Goal: Information Seeking & Learning: Learn about a topic

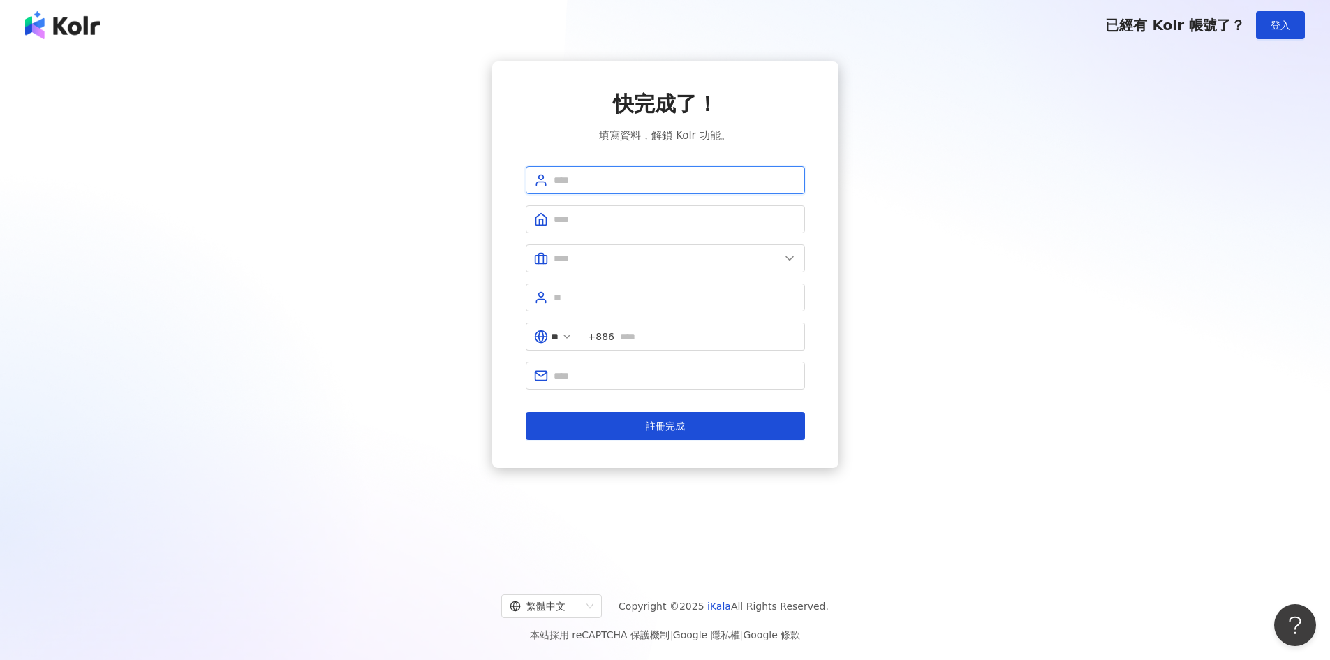
click at [664, 182] on input "text" at bounding box center [675, 179] width 243 height 15
drag, startPoint x: 645, startPoint y: 177, endPoint x: 552, endPoint y: 173, distance: 92.9
click at [552, 173] on span "**********" at bounding box center [665, 180] width 279 height 28
type input "*"
type input "********"
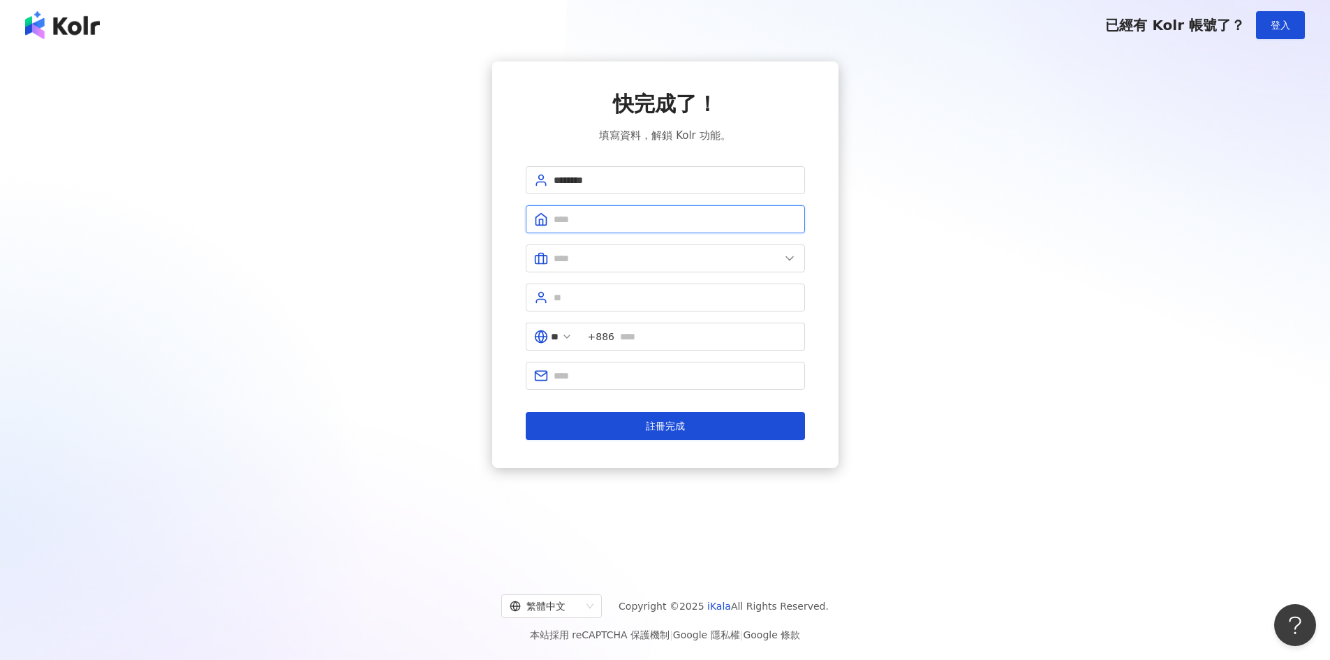
click at [568, 222] on input "text" at bounding box center [675, 218] width 243 height 15
click at [646, 340] on input "text" at bounding box center [708, 336] width 177 height 15
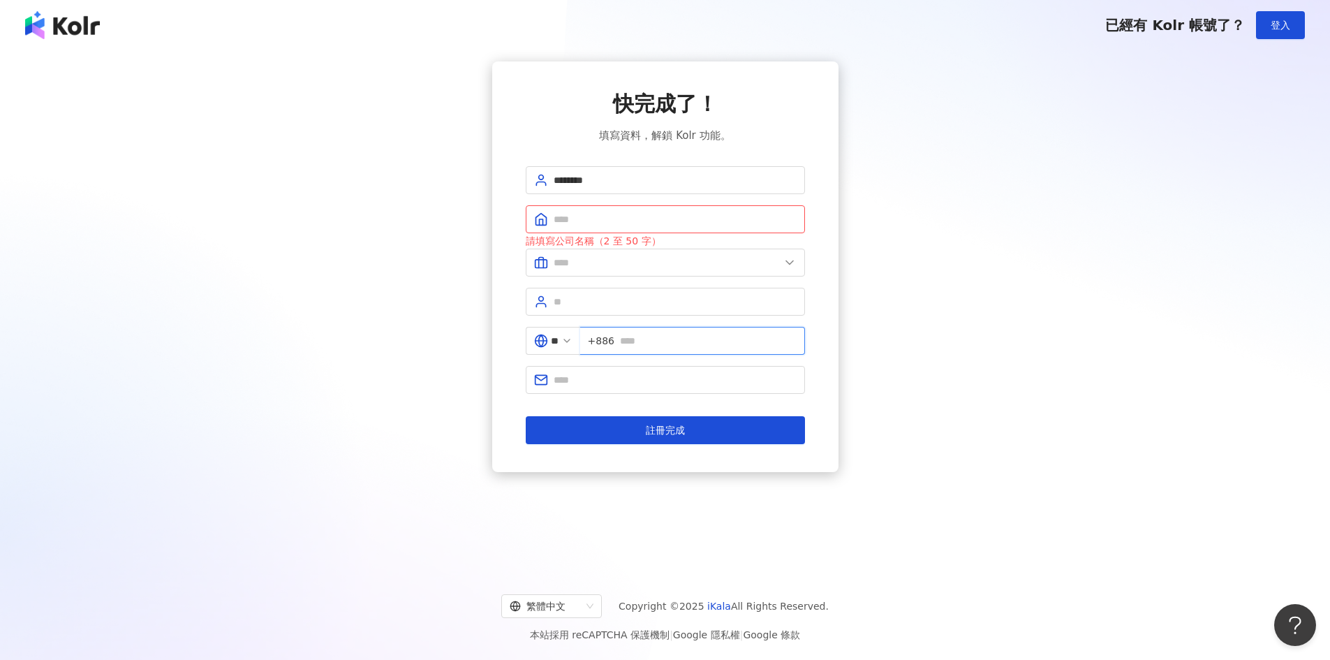
type input "**********"
click at [648, 214] on input "text" at bounding box center [675, 218] width 243 height 15
type input "*********"
click at [644, 267] on span at bounding box center [665, 262] width 279 height 28
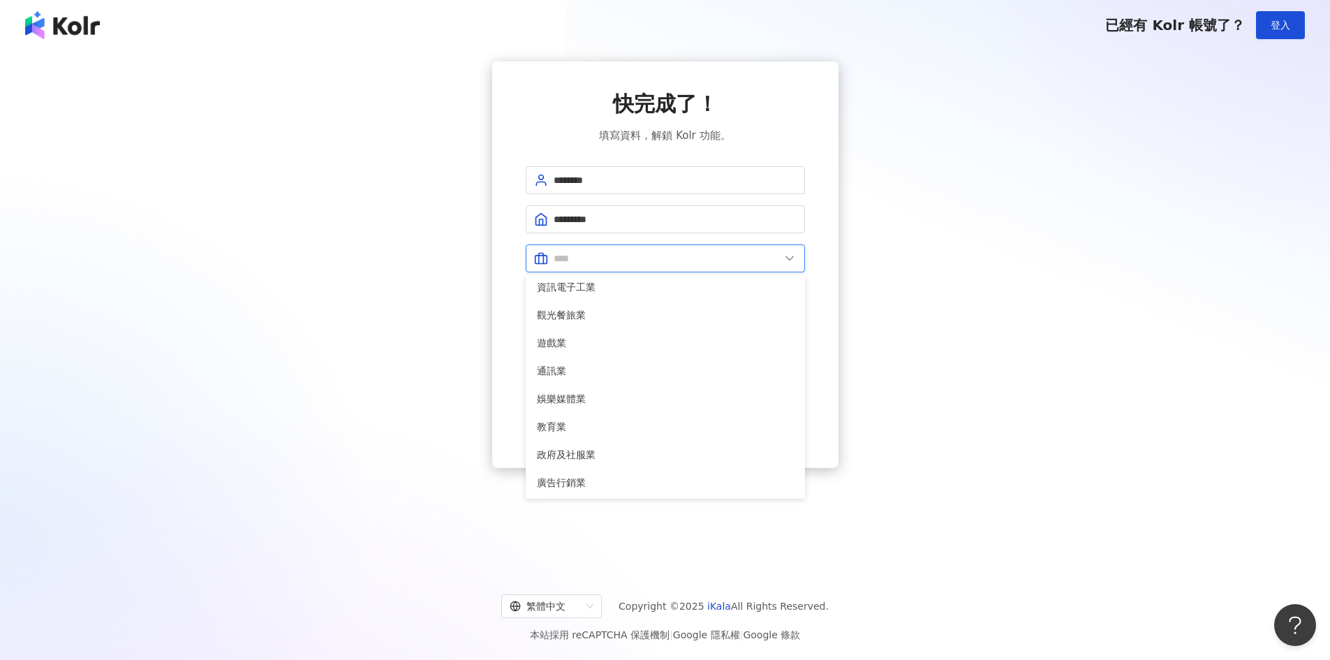
scroll to position [285, 0]
click at [582, 429] on span "其他" at bounding box center [665, 425] width 257 height 15
type input "**"
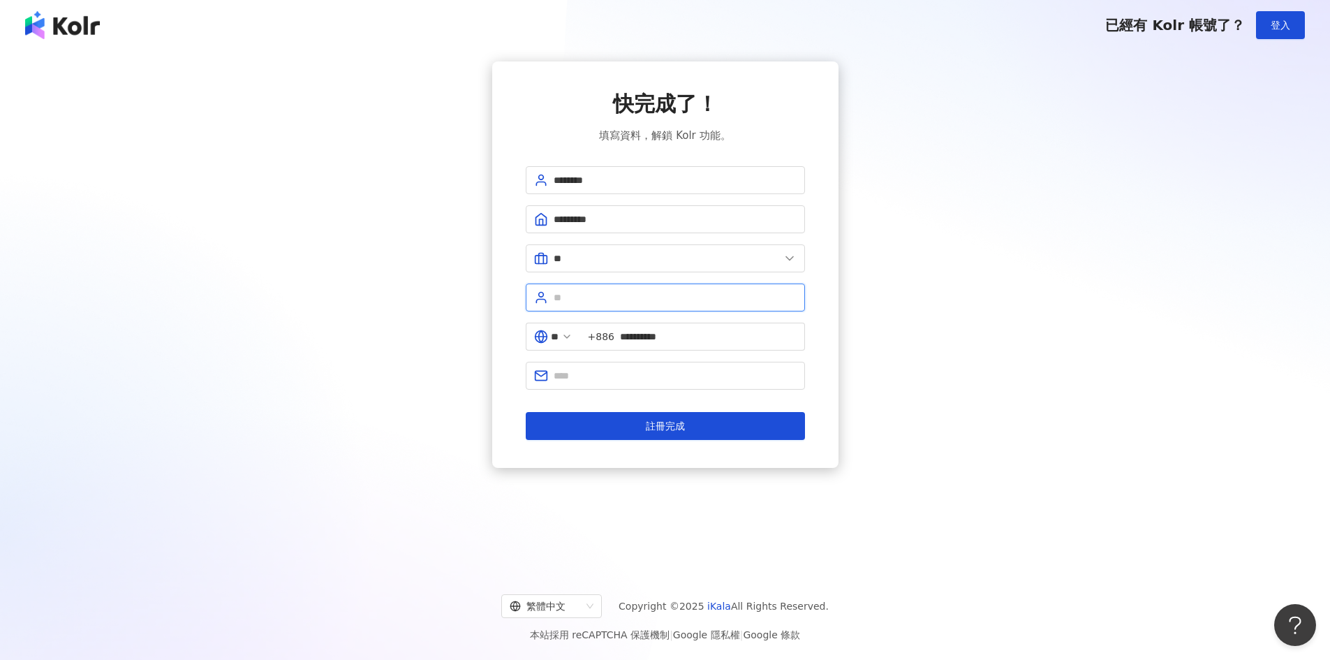
click at [640, 293] on input "text" at bounding box center [675, 297] width 243 height 15
type input "*"
type input "****"
click at [526, 412] on button "註冊完成" at bounding box center [665, 426] width 279 height 28
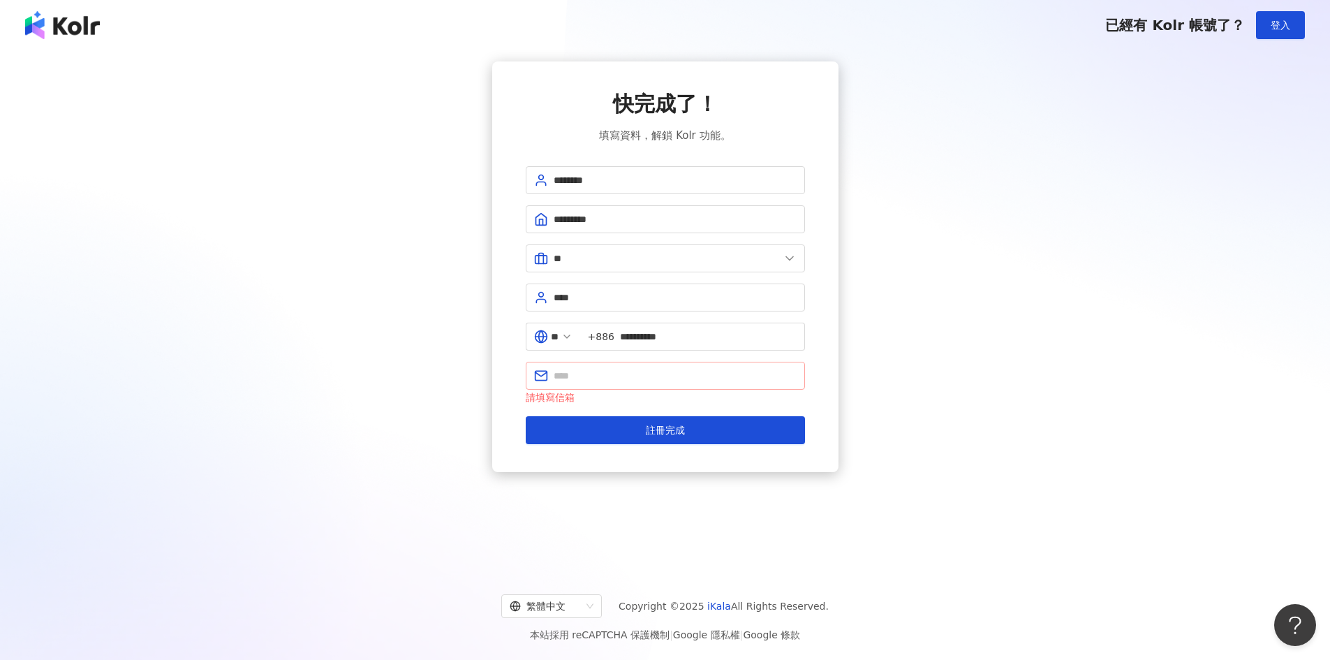
click at [632, 367] on span at bounding box center [665, 376] width 279 height 28
click at [612, 376] on input "text" at bounding box center [675, 375] width 243 height 15
type input "*"
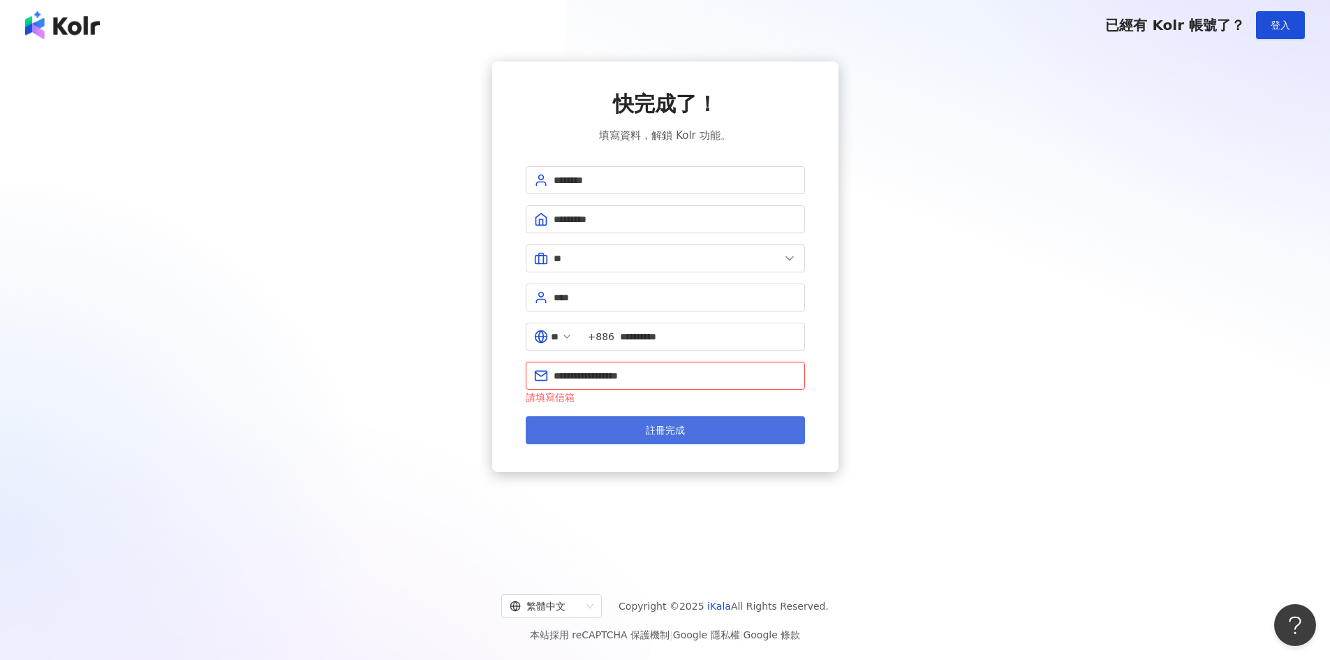
type input "**********"
click at [633, 417] on button "註冊完成" at bounding box center [665, 430] width 279 height 28
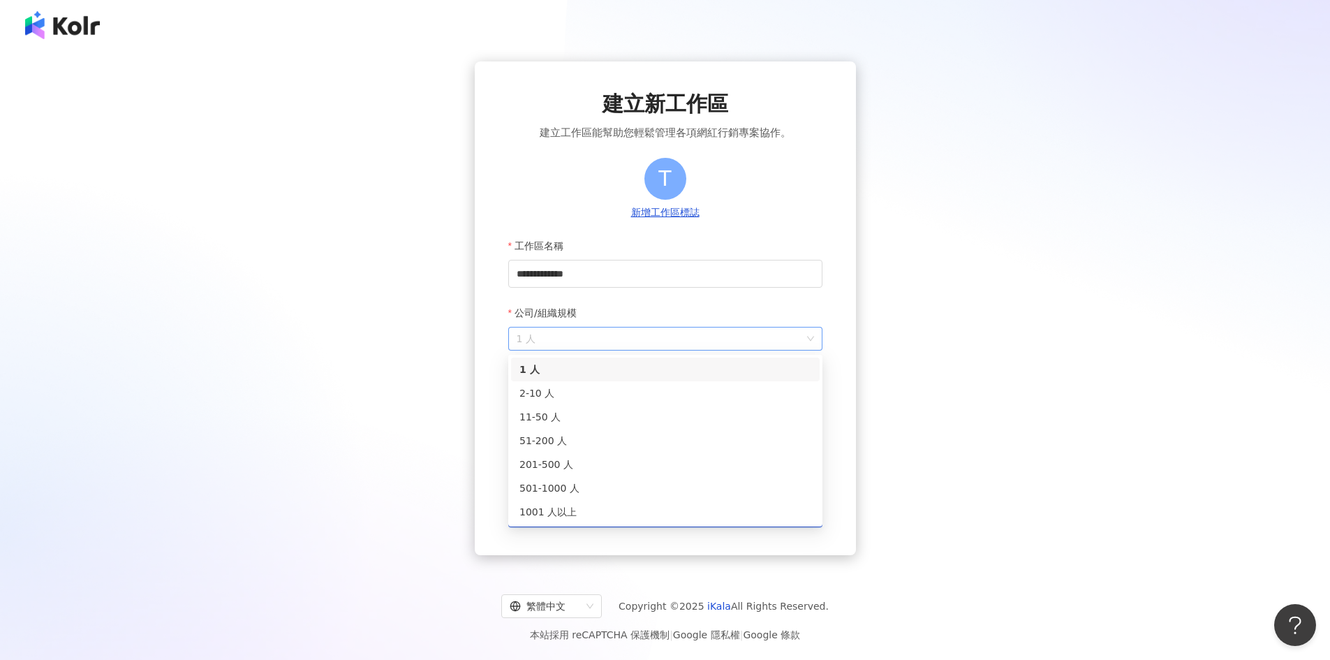
click at [623, 343] on span "1 人" at bounding box center [665, 338] width 297 height 22
click at [595, 411] on div "11-50 人" at bounding box center [665, 416] width 292 height 15
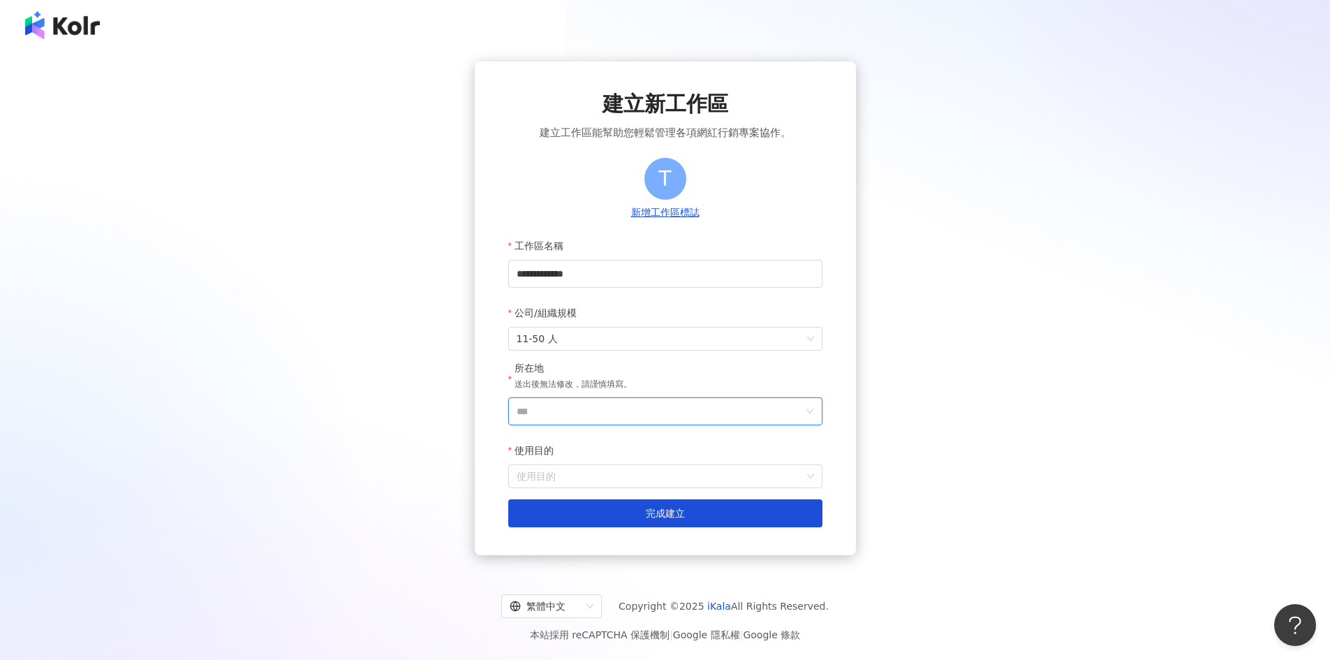
click at [595, 411] on input "***" at bounding box center [660, 411] width 286 height 27
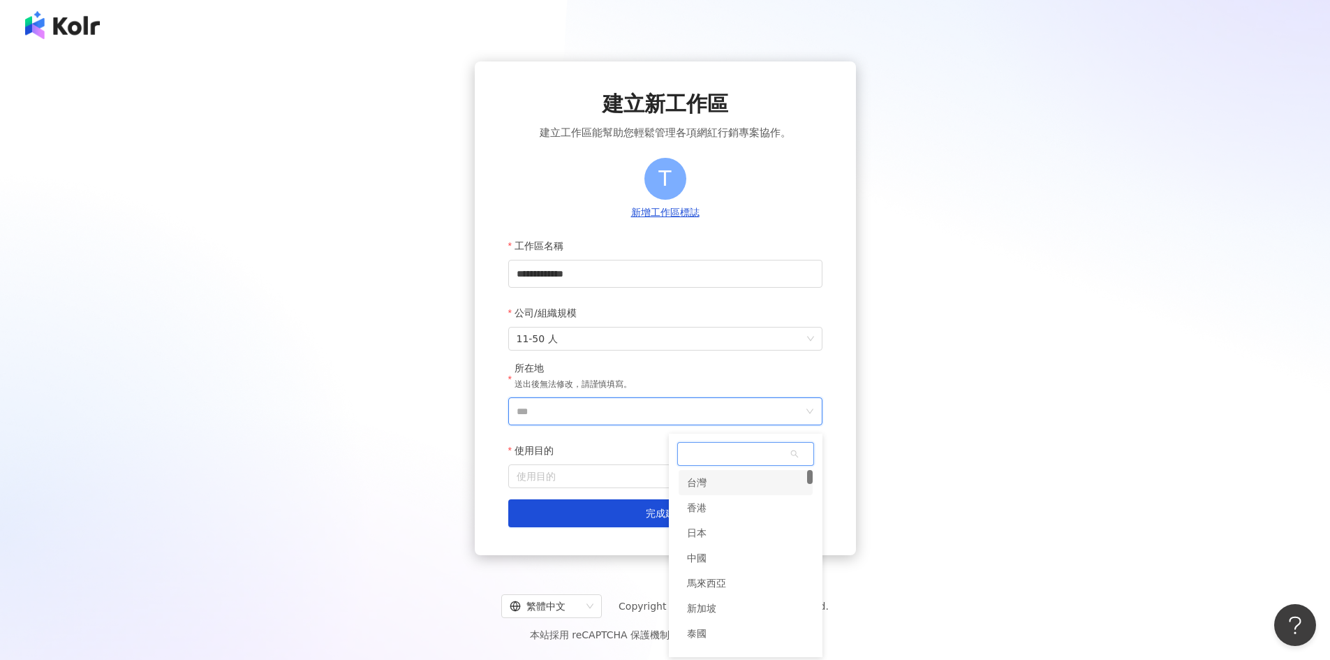
click at [729, 495] on div "台灣" at bounding box center [745, 482] width 134 height 25
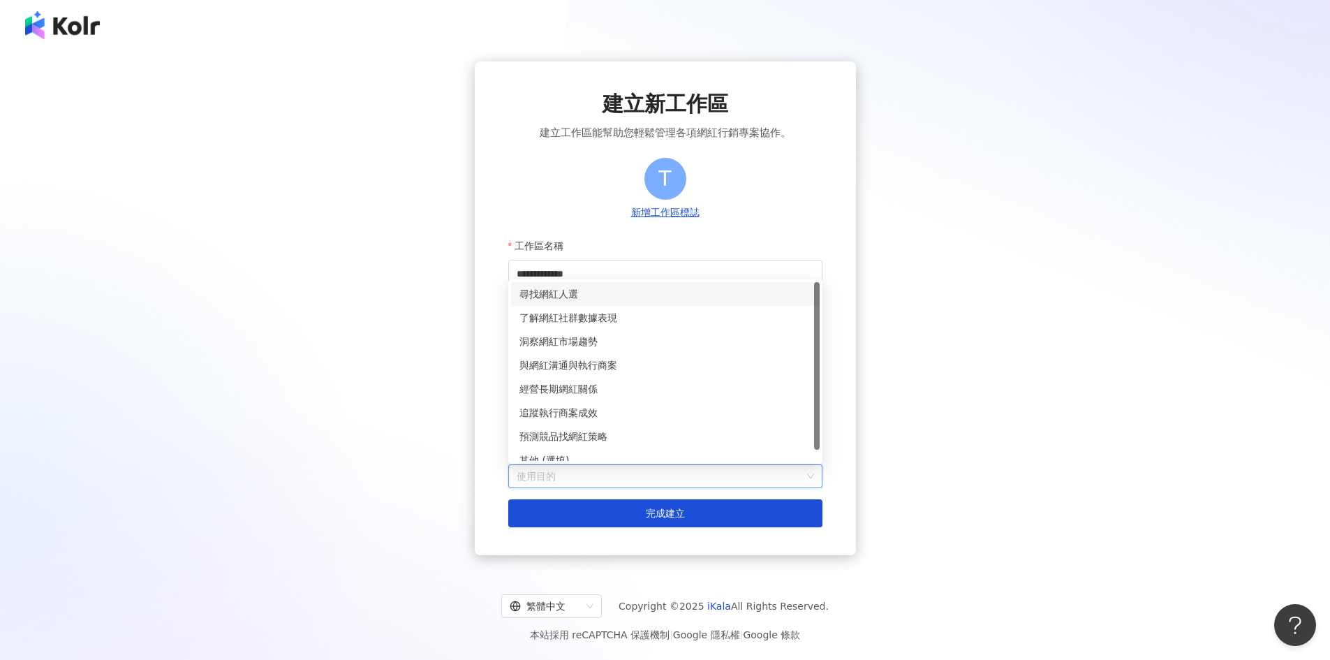
click at [704, 484] on input "使用目的" at bounding box center [665, 476] width 297 height 22
click at [625, 292] on div "尋找網紅人選" at bounding box center [665, 293] width 292 height 15
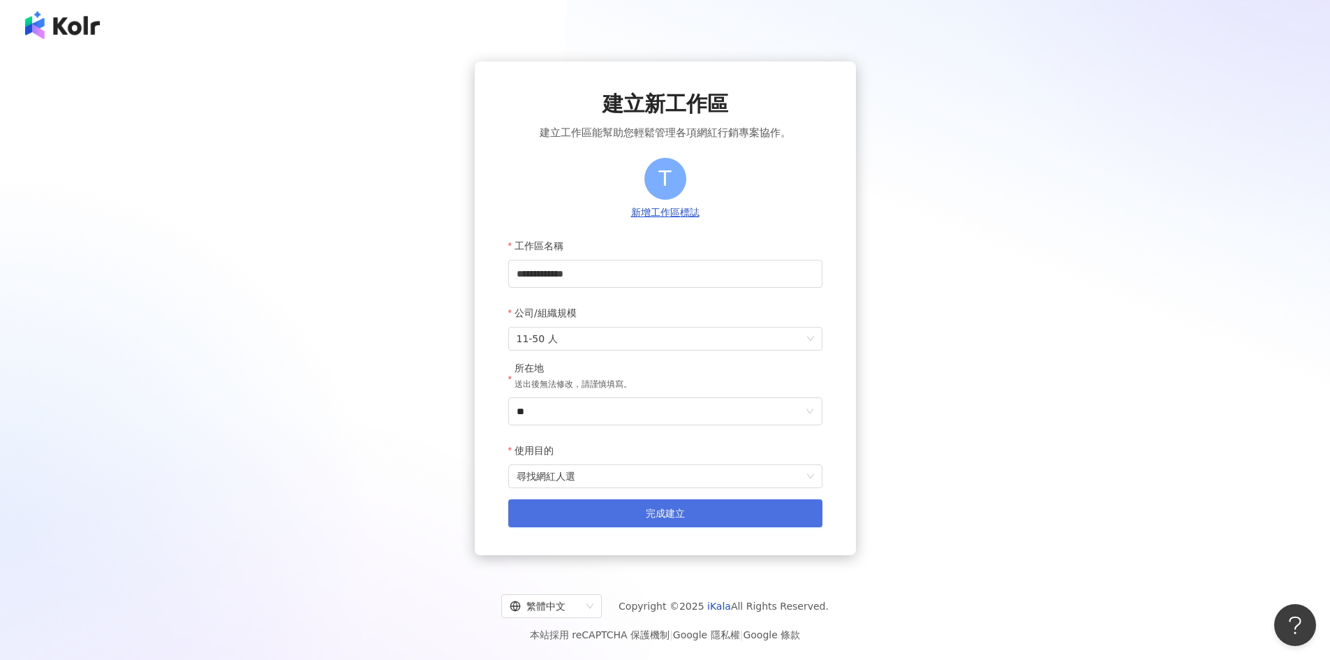
click at [638, 513] on button "完成建立" at bounding box center [665, 513] width 314 height 28
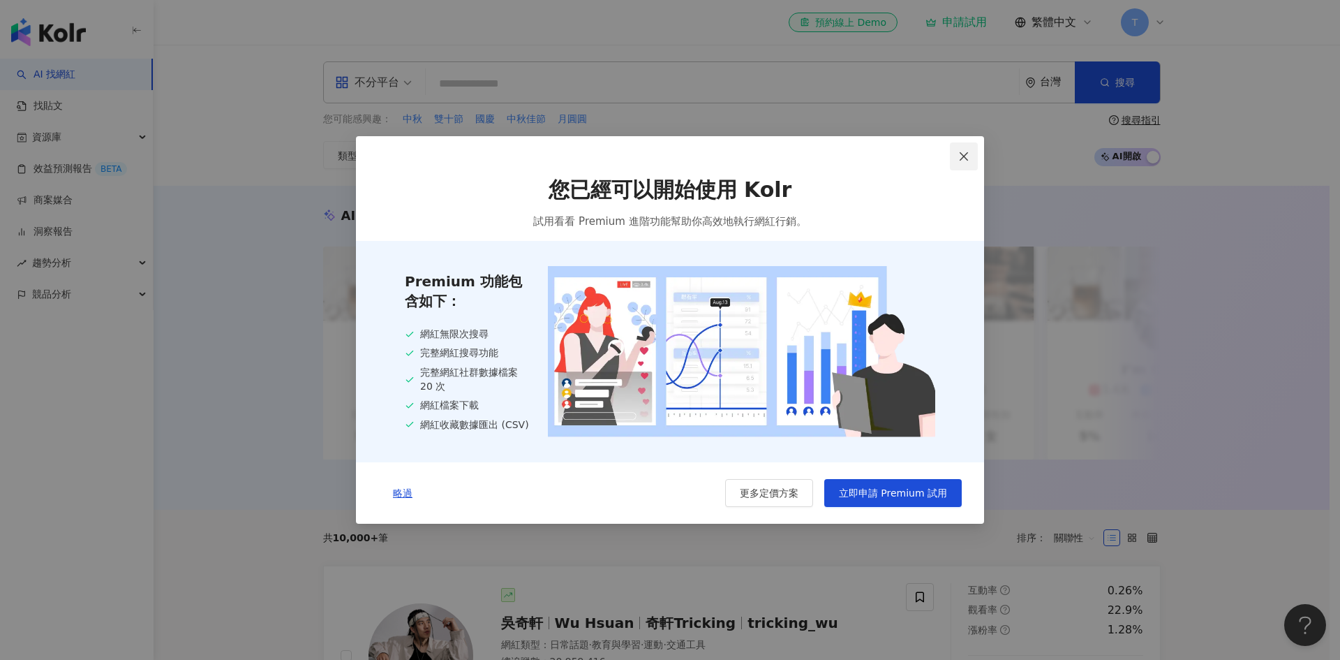
click at [967, 158] on icon "close" at bounding box center [964, 156] width 8 height 8
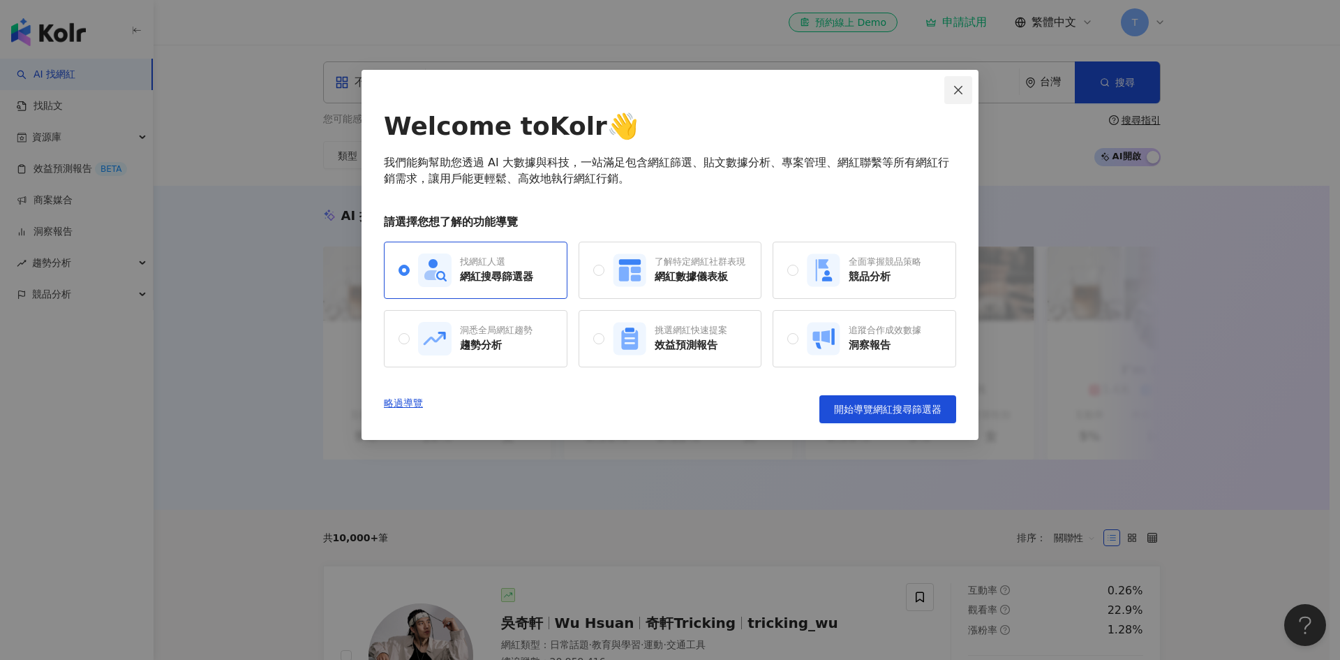
click at [953, 93] on icon "close" at bounding box center [958, 89] width 11 height 11
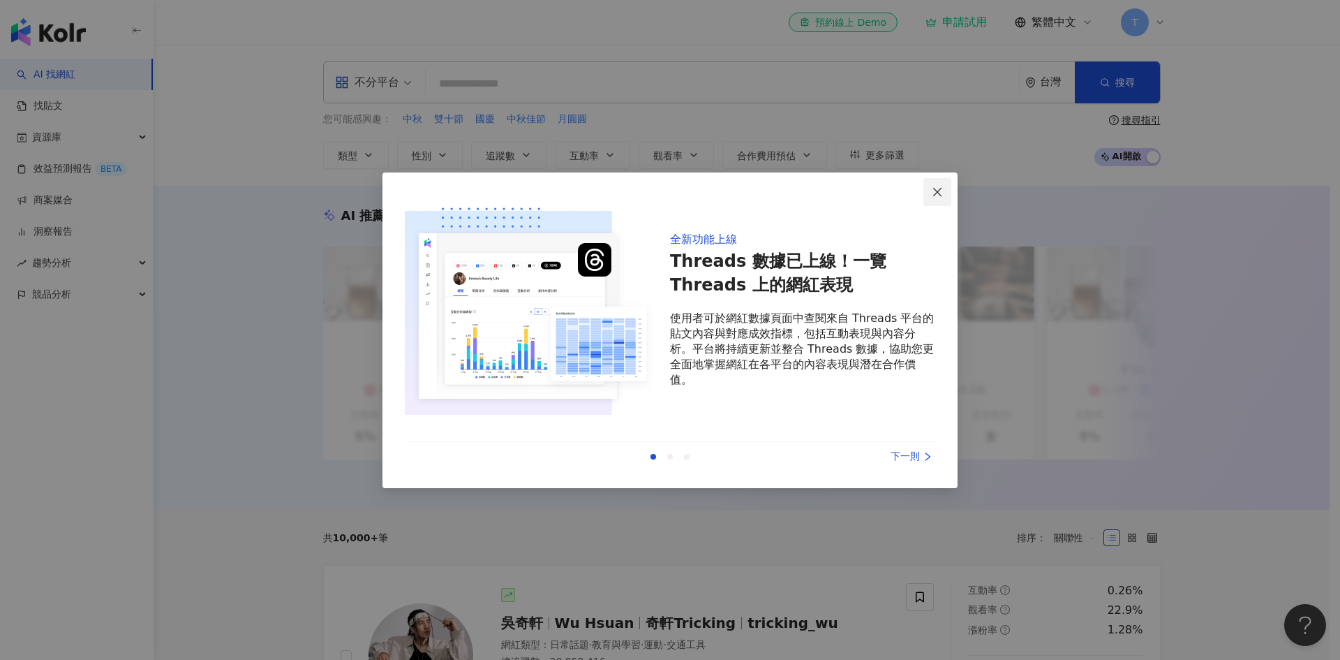
click at [936, 196] on icon "close" at bounding box center [937, 191] width 11 height 11
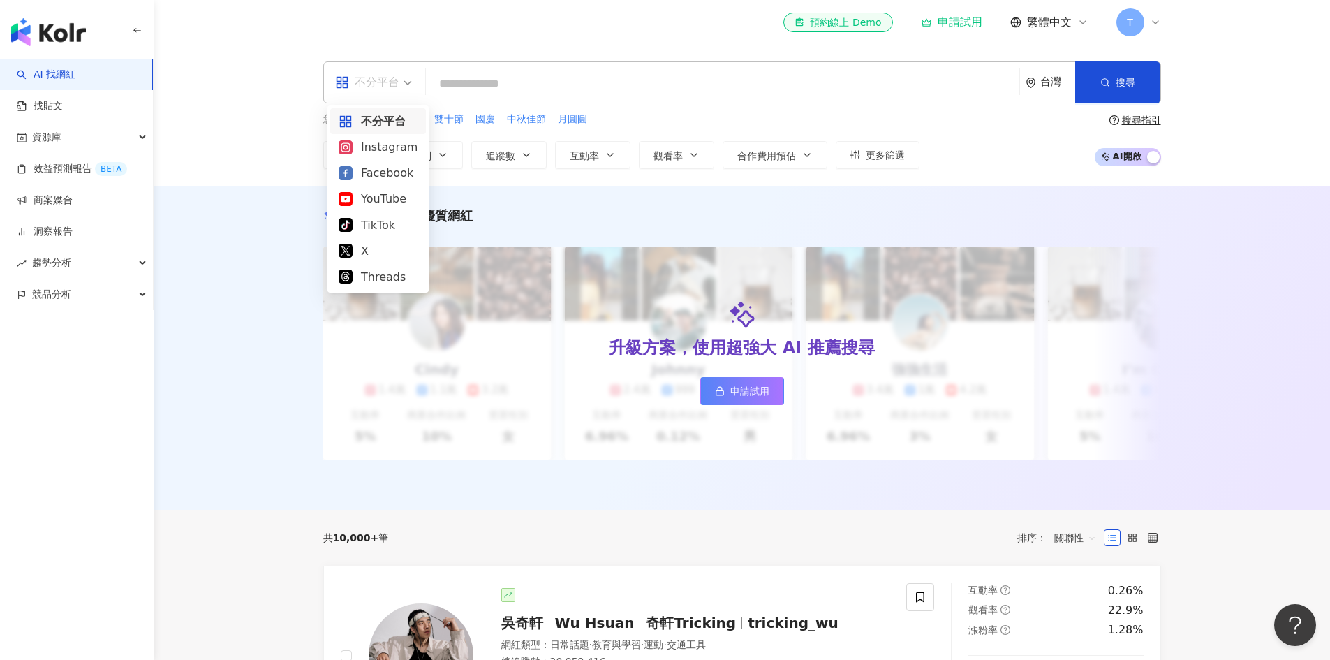
click at [375, 77] on div "不分平台" at bounding box center [367, 82] width 64 height 22
click at [379, 154] on div "Instagram" at bounding box center [378, 146] width 79 height 17
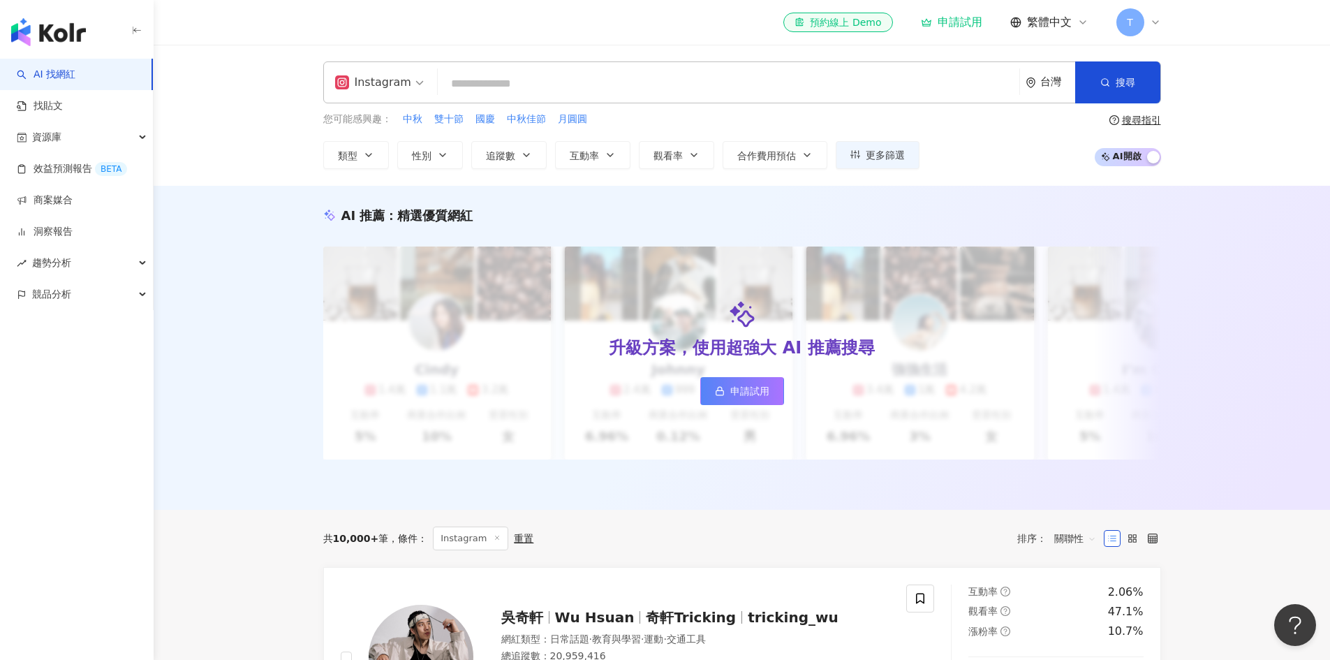
click at [513, 80] on input "search" at bounding box center [728, 83] width 570 height 27
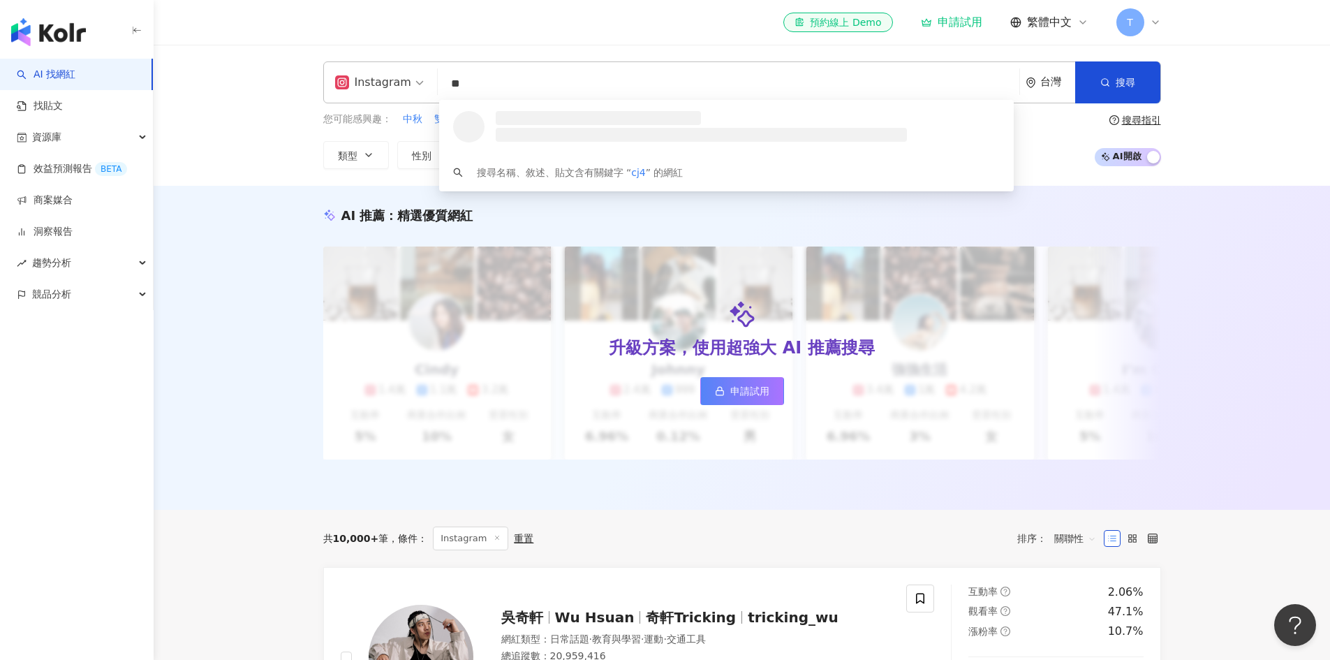
type input "*"
type input "**"
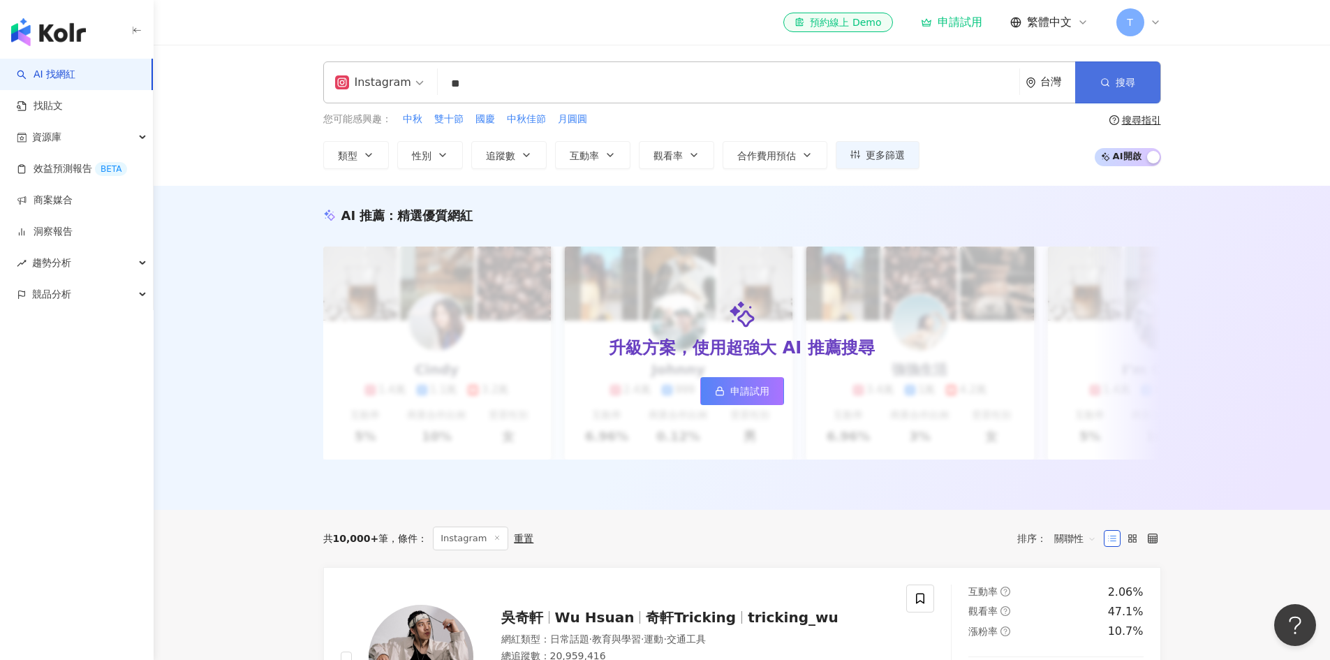
click at [1128, 63] on button "搜尋" at bounding box center [1117, 82] width 85 height 42
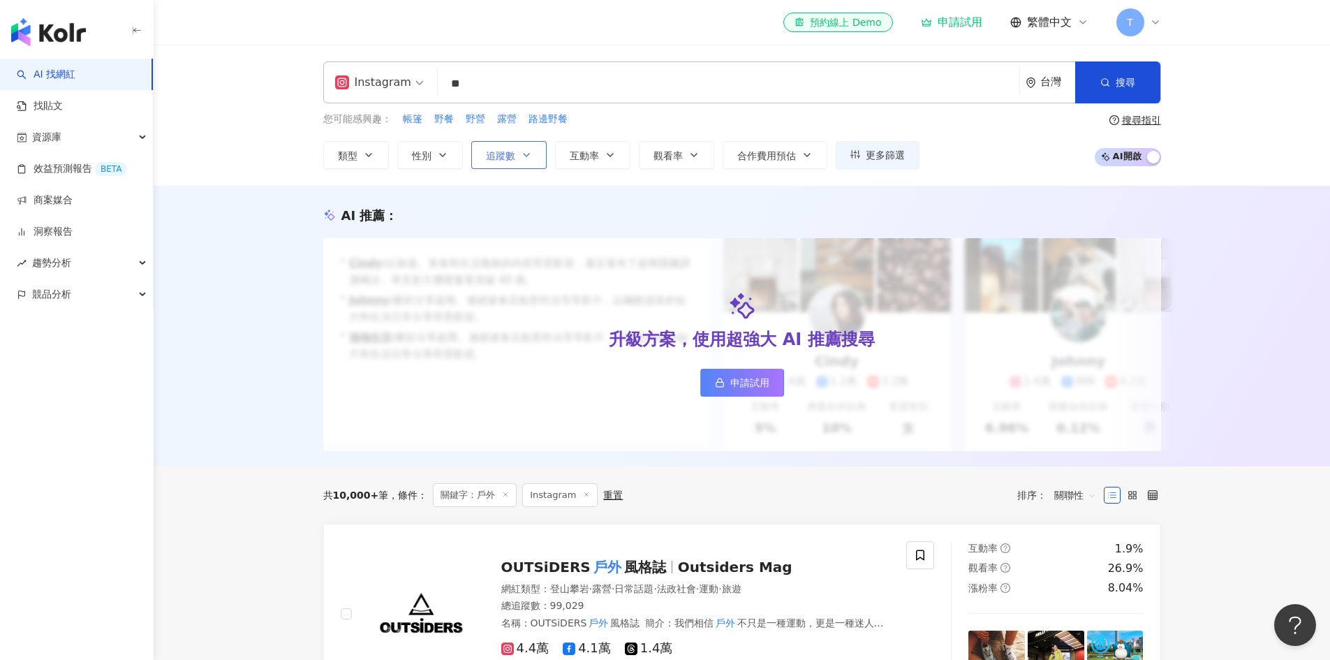
click at [534, 150] on button "追蹤數" at bounding box center [508, 155] width 75 height 28
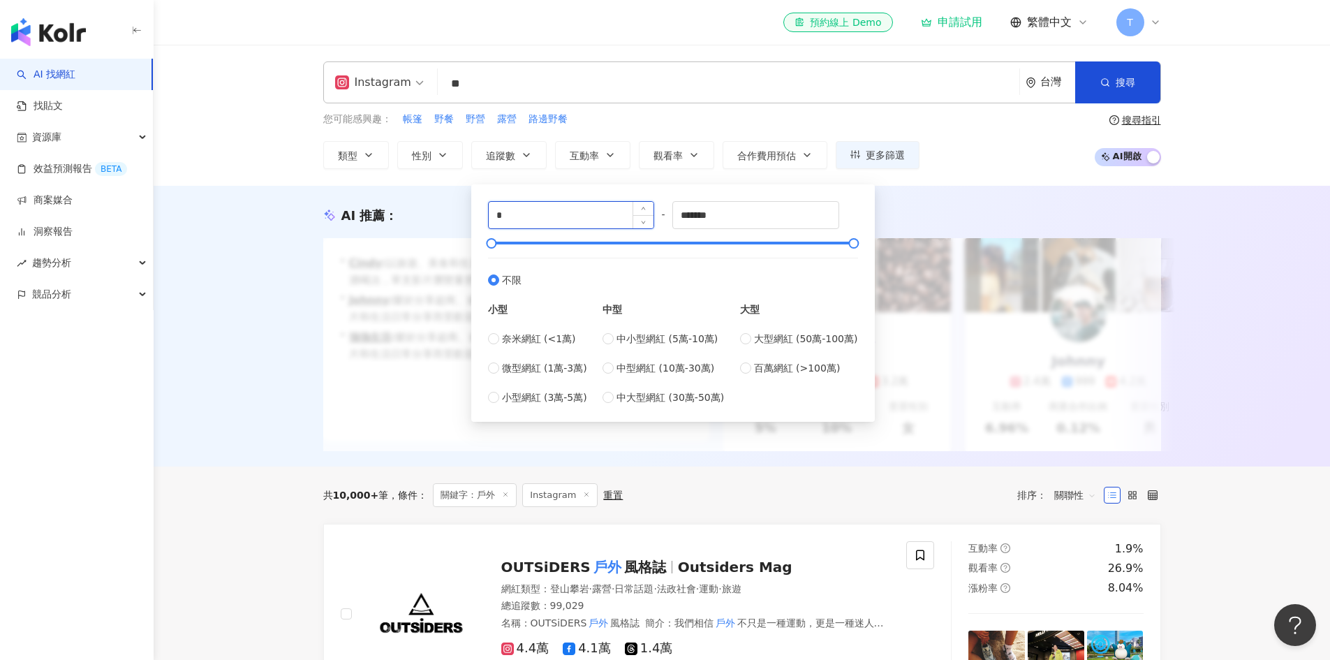
click at [588, 212] on input "*" at bounding box center [571, 215] width 165 height 27
type input "*"
type input "****"
click at [728, 211] on input "*******" at bounding box center [755, 215] width 165 height 27
type input "*"
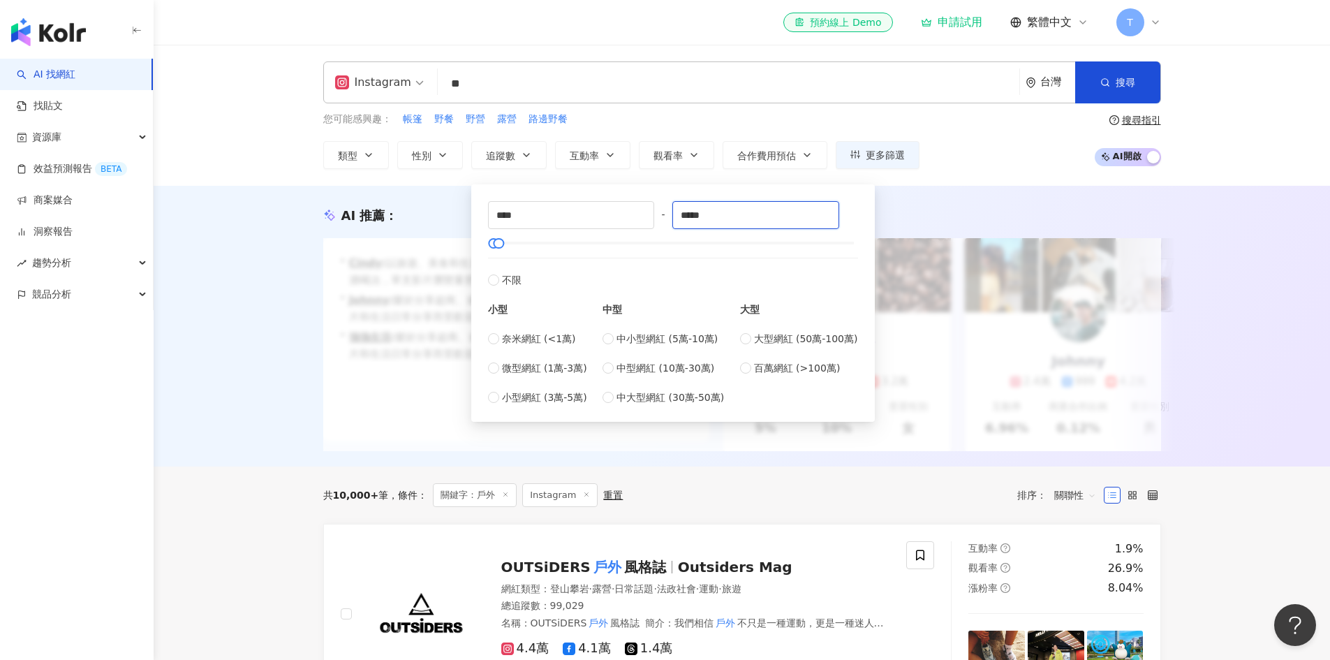
type input "*****"
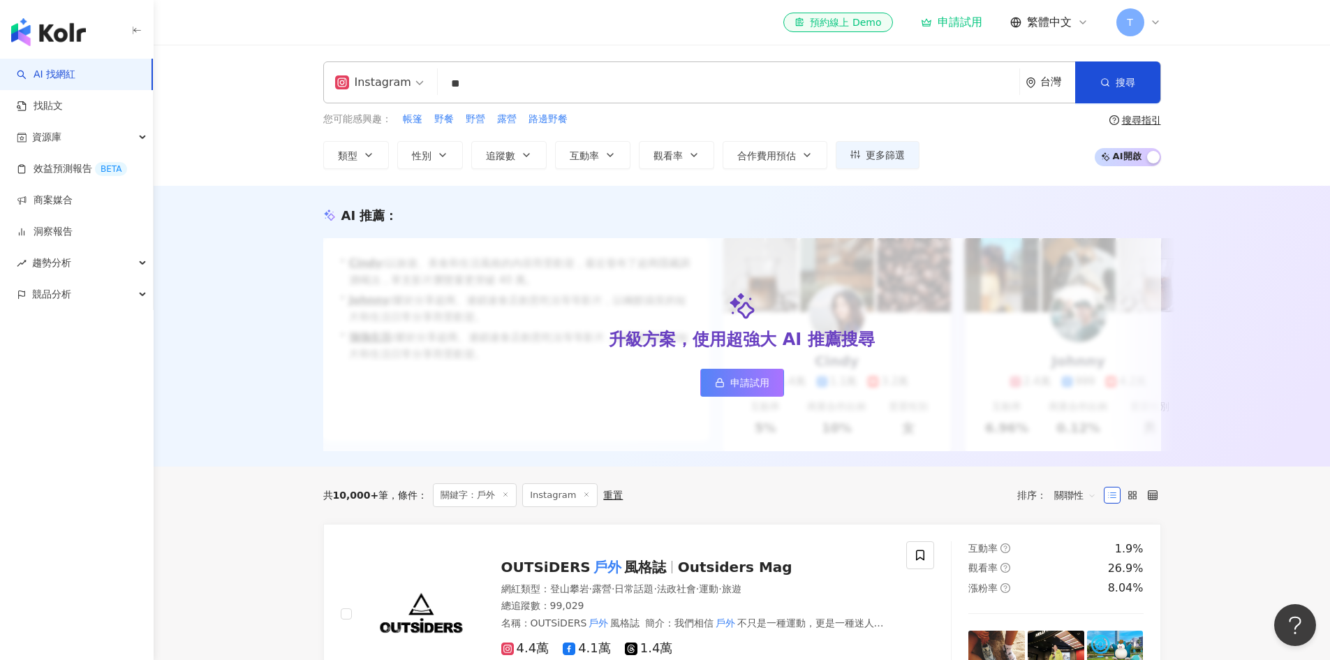
click at [925, 198] on div "AI 推薦 ： 升級方案，使用超強大 AI 推薦搜尋 申請試用 • Cindy : 以旅遊、美食和生活風格的內容而受歡迎，最近發布了超商隱藏調酒喝法，單支影片…" at bounding box center [742, 326] width 1176 height 281
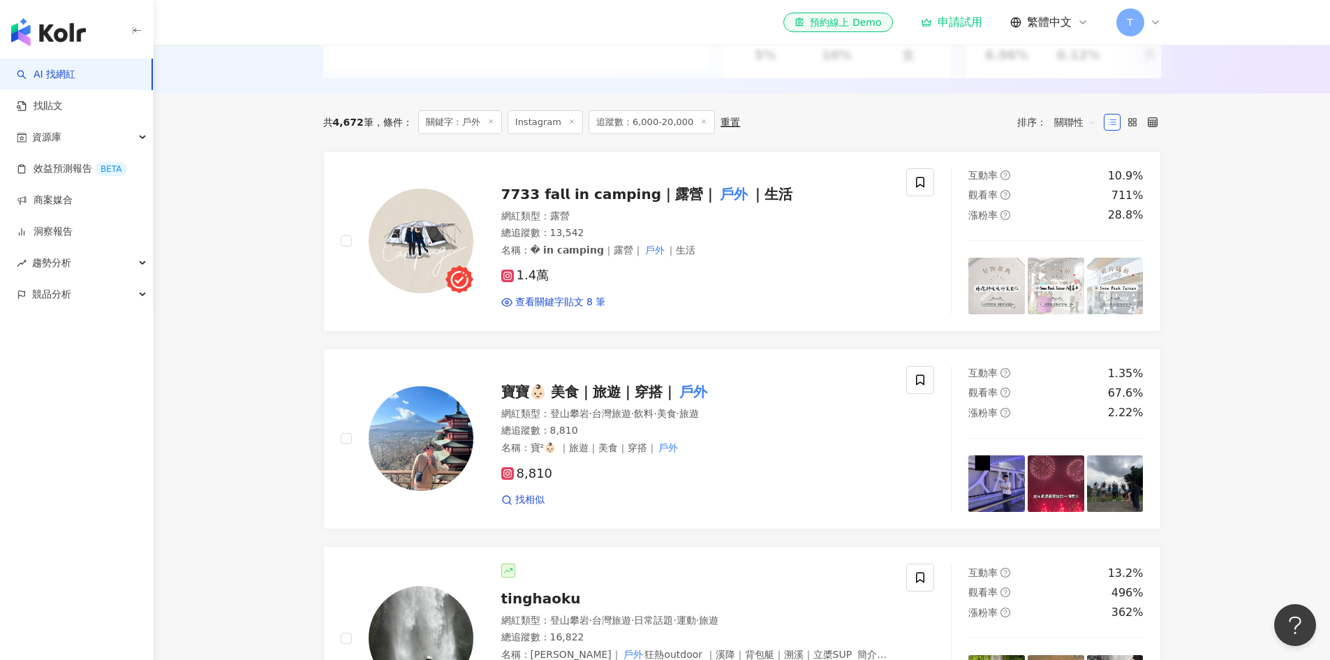
scroll to position [373, 0]
click at [613, 202] on span "𝟳𝟳𝟯𝟯 𝗳𝗮𝗹𝗹 𝗶𝗻 𝗰𝗮𝗺𝗽𝗶𝗻𝗴｜露營｜" at bounding box center [609, 193] width 216 height 17
click at [511, 280] on rect at bounding box center [508, 275] width 10 height 10
click at [417, 240] on img at bounding box center [421, 240] width 105 height 105
click at [575, 399] on span "寶寶👶🏻 美食｜旅遊｜穿搭｜" at bounding box center [589, 391] width 176 height 17
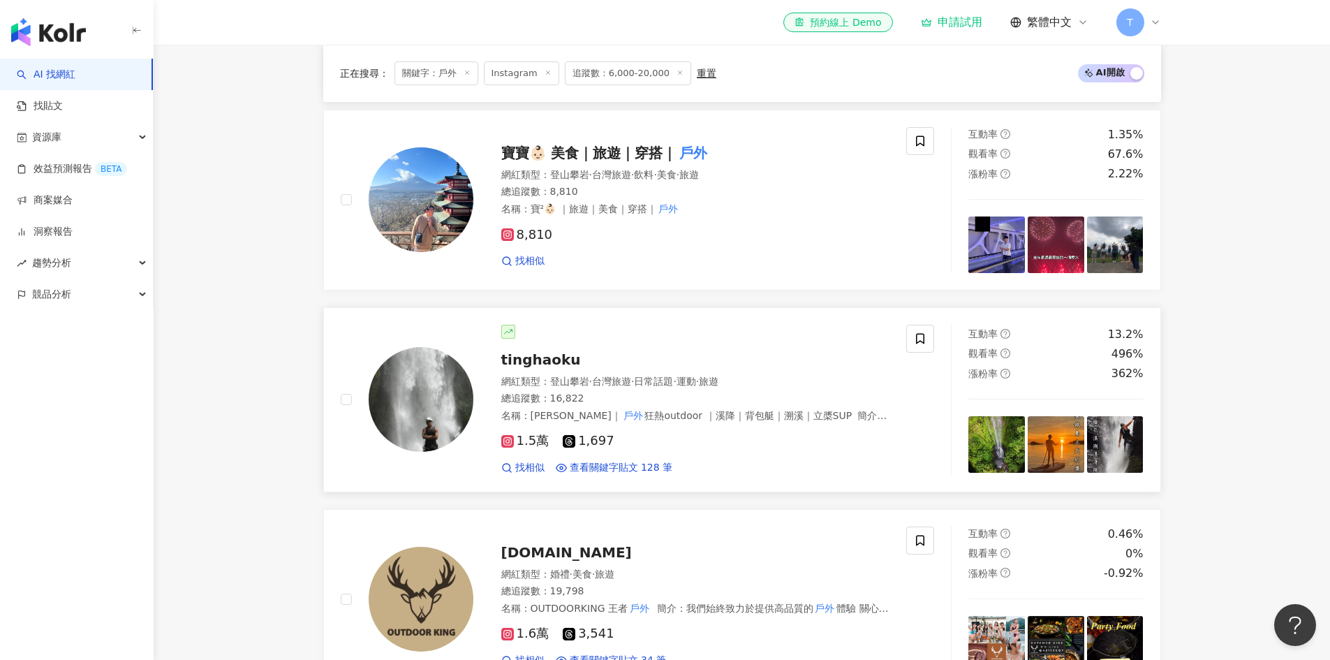
scroll to position [653, 0]
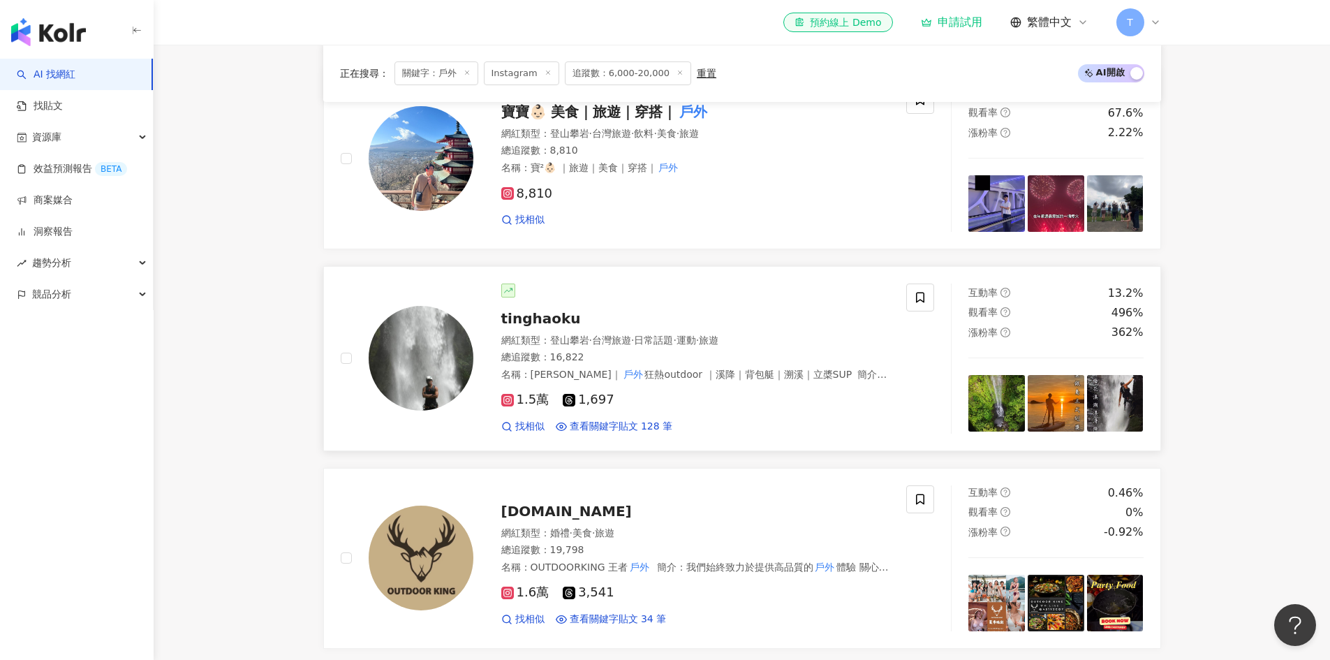
click at [515, 326] on span "tinghaoku" at bounding box center [541, 318] width 80 height 17
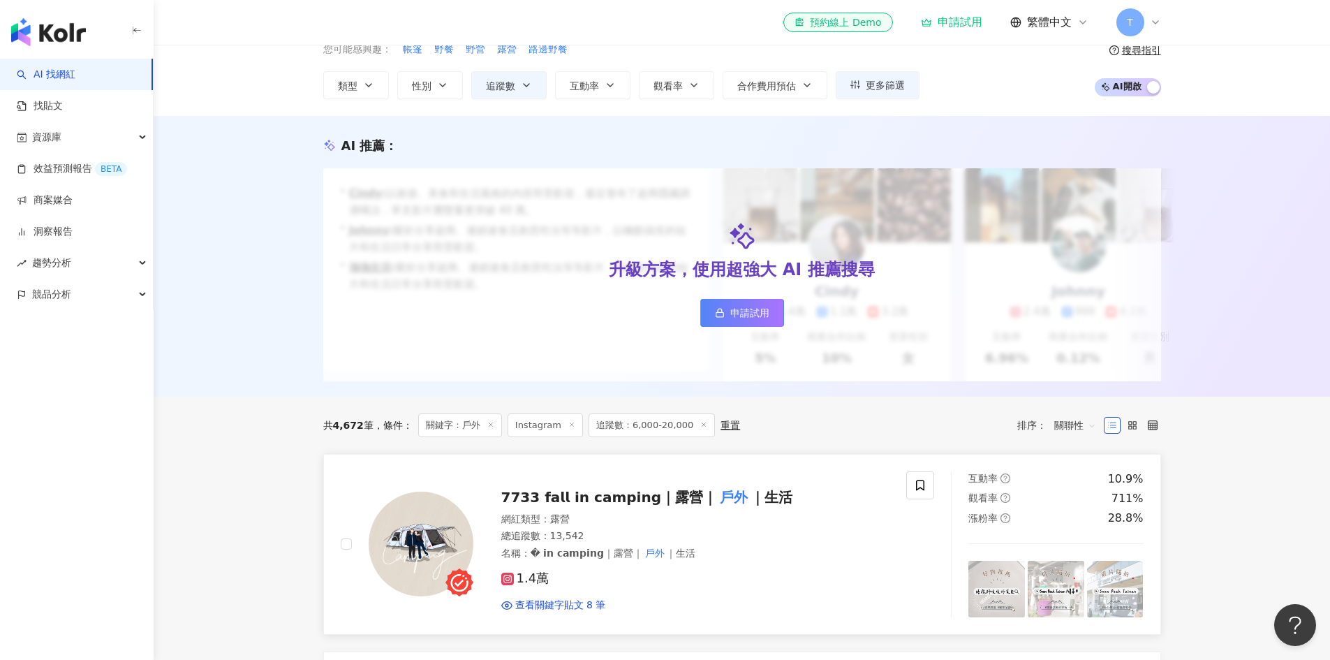
scroll to position [94, 0]
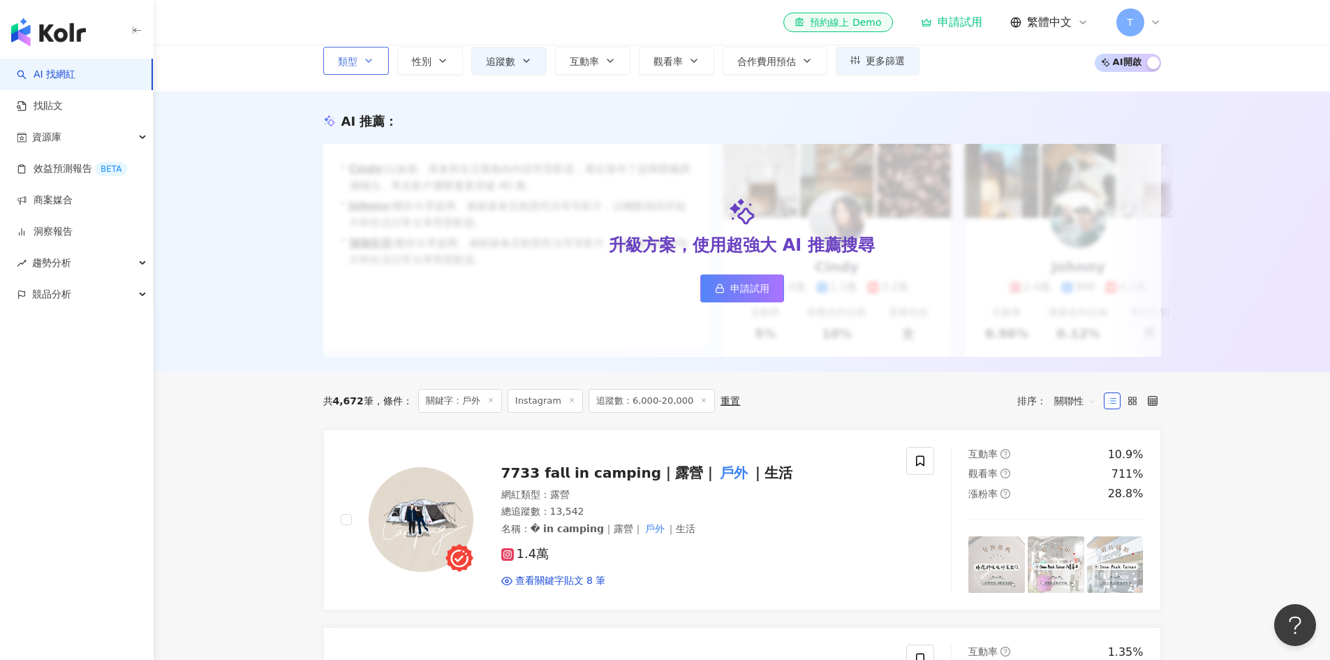
click at [348, 65] on span "類型" at bounding box center [348, 61] width 20 height 11
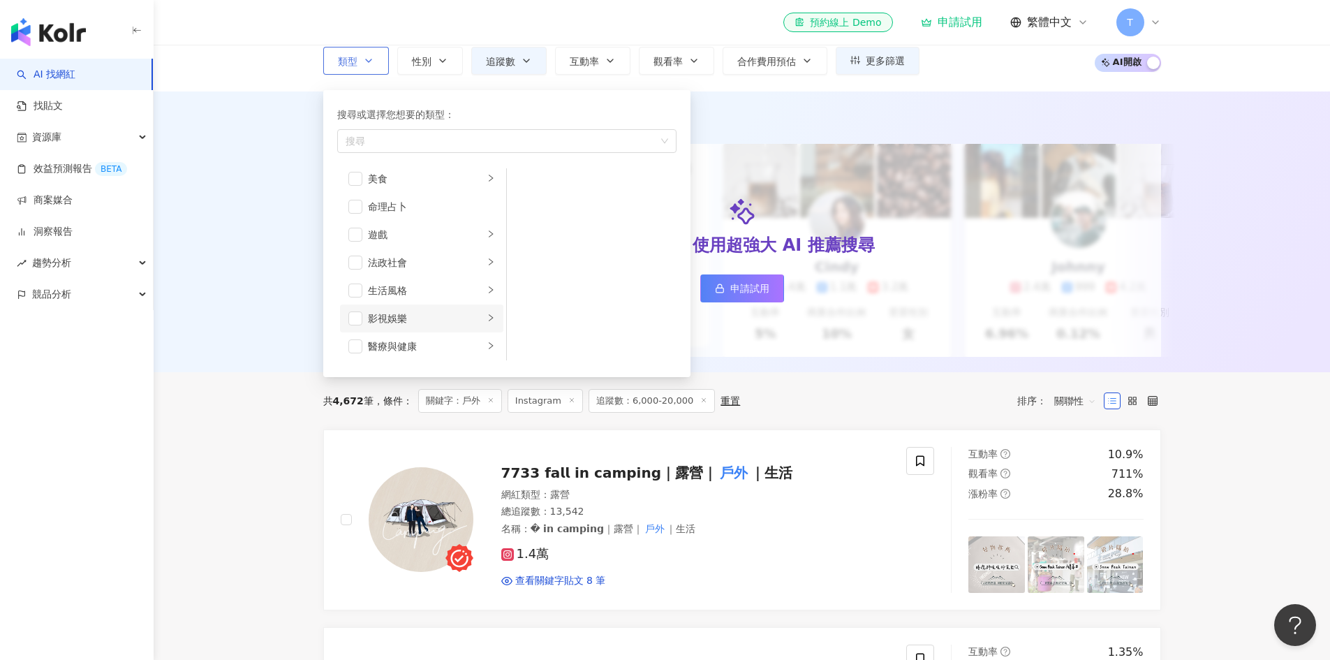
scroll to position [279, 0]
click at [661, 141] on div "搜尋" at bounding box center [506, 141] width 339 height 24
click at [595, 141] on div "button" at bounding box center [499, 140] width 319 height 10
type input "*"
type input "**"
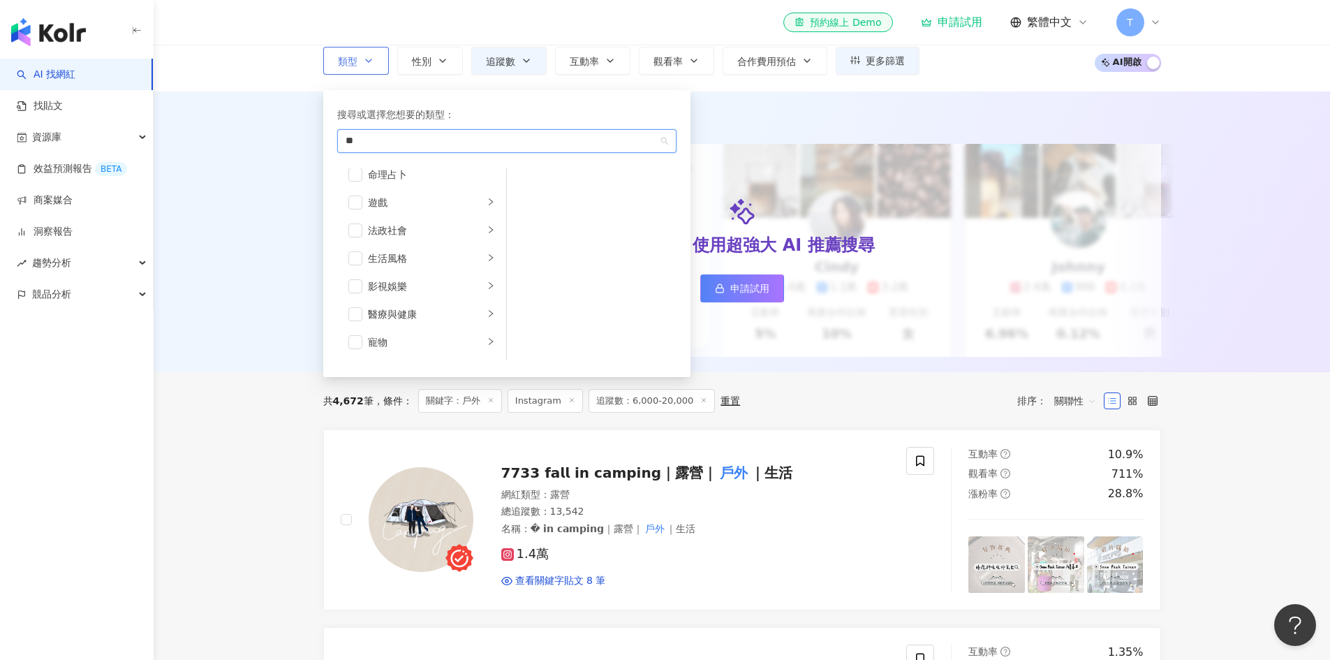
scroll to position [0, 0]
click at [459, 148] on div "質感" at bounding box center [506, 141] width 339 height 24
click at [353, 246] on span "button" at bounding box center [355, 241] width 14 height 14
click at [352, 212] on span "button" at bounding box center [355, 213] width 14 height 14
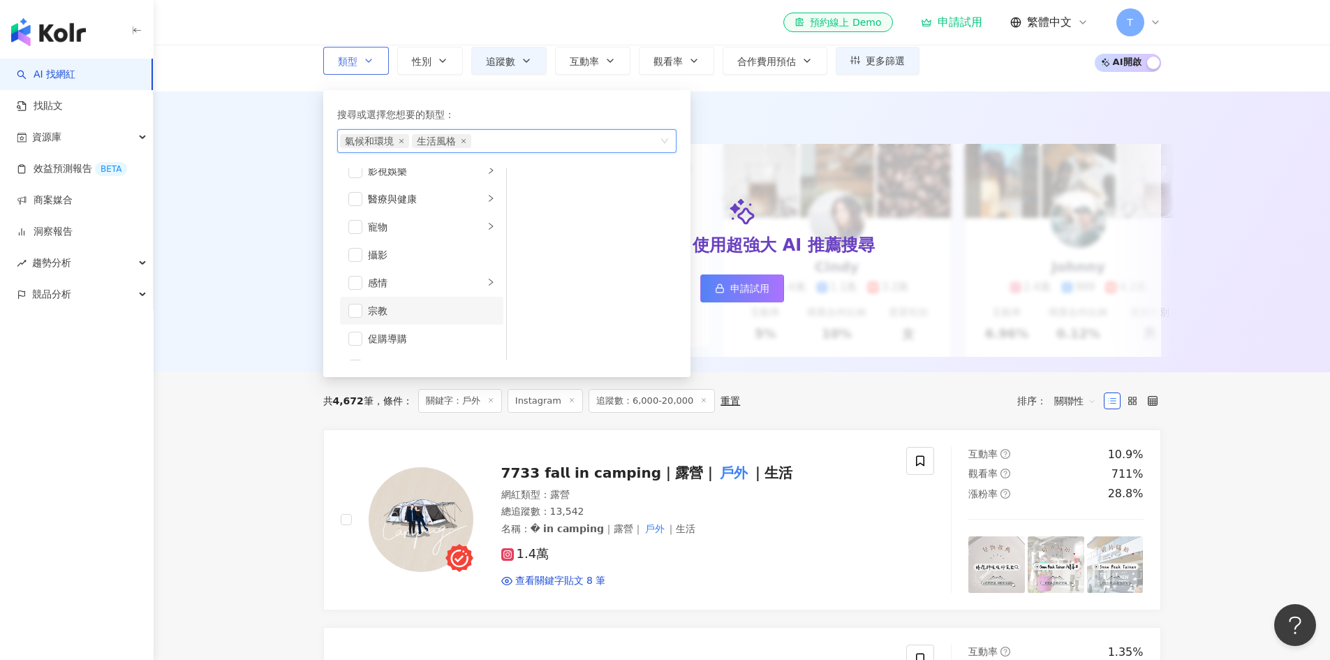
scroll to position [484, 0]
click at [351, 230] on span "button" at bounding box center [355, 232] width 14 height 14
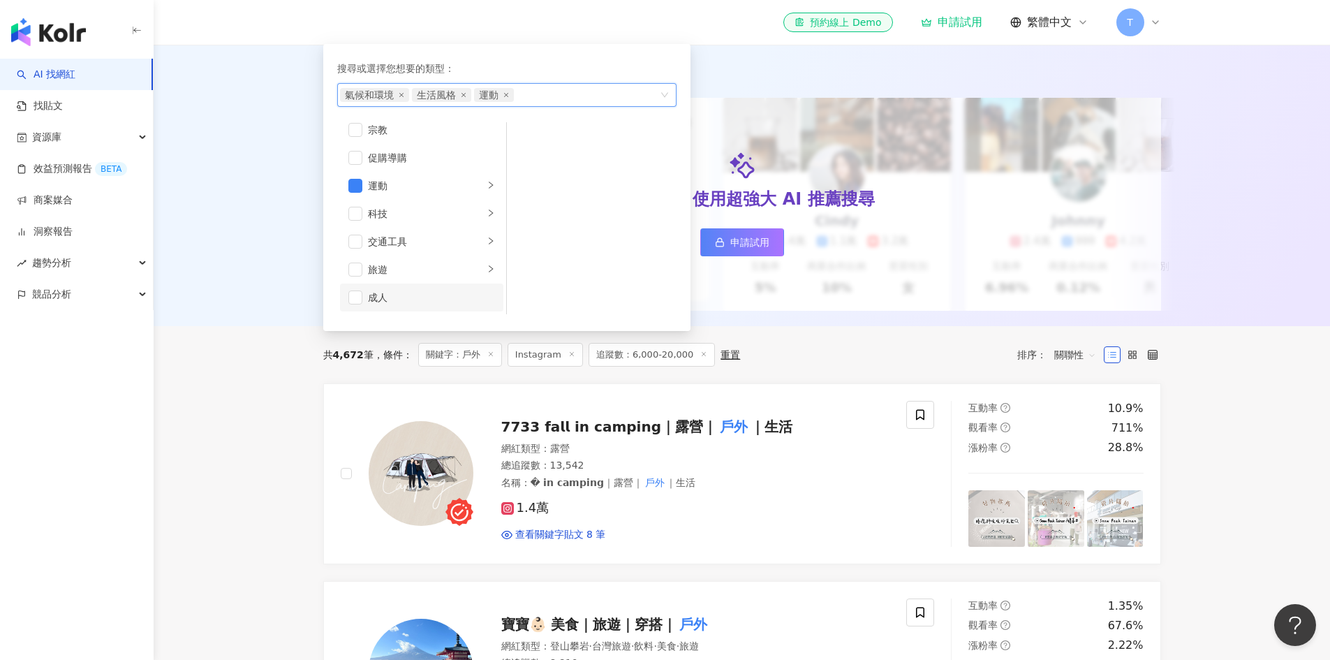
scroll to position [164, 0]
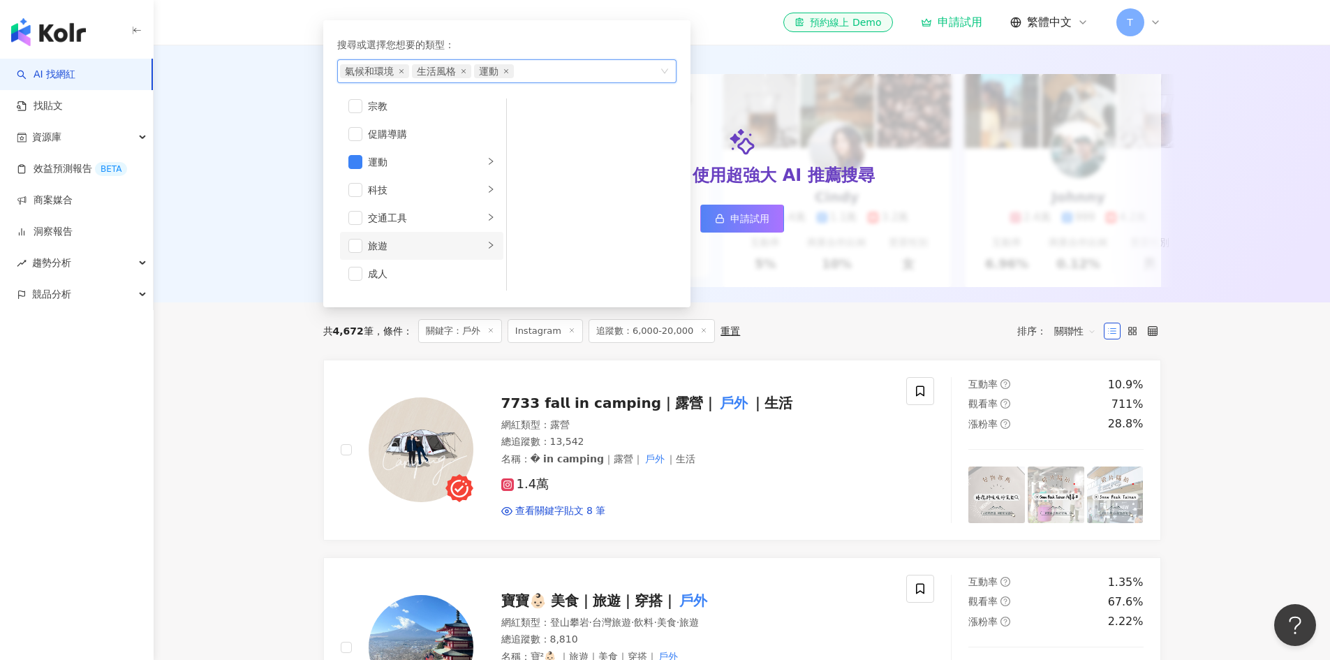
drag, startPoint x: 354, startPoint y: 245, endPoint x: 374, endPoint y: 242, distance: 20.4
click at [352, 245] on span "button" at bounding box center [355, 246] width 14 height 14
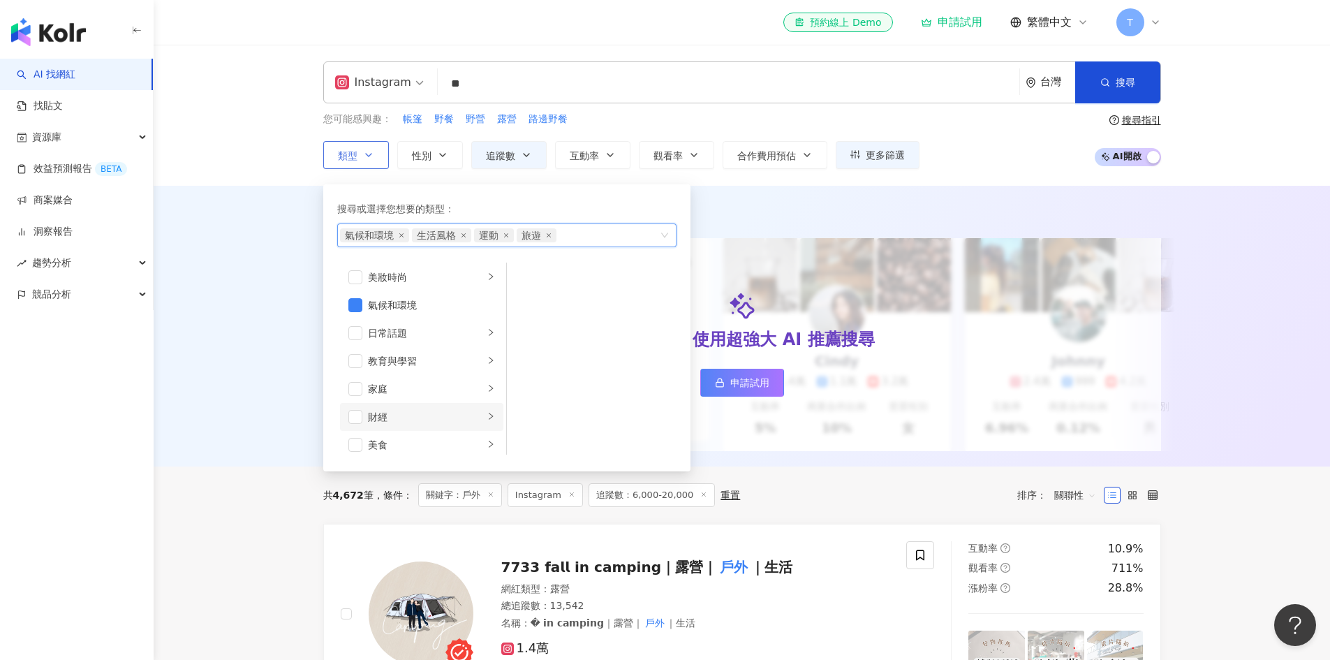
scroll to position [0, 0]
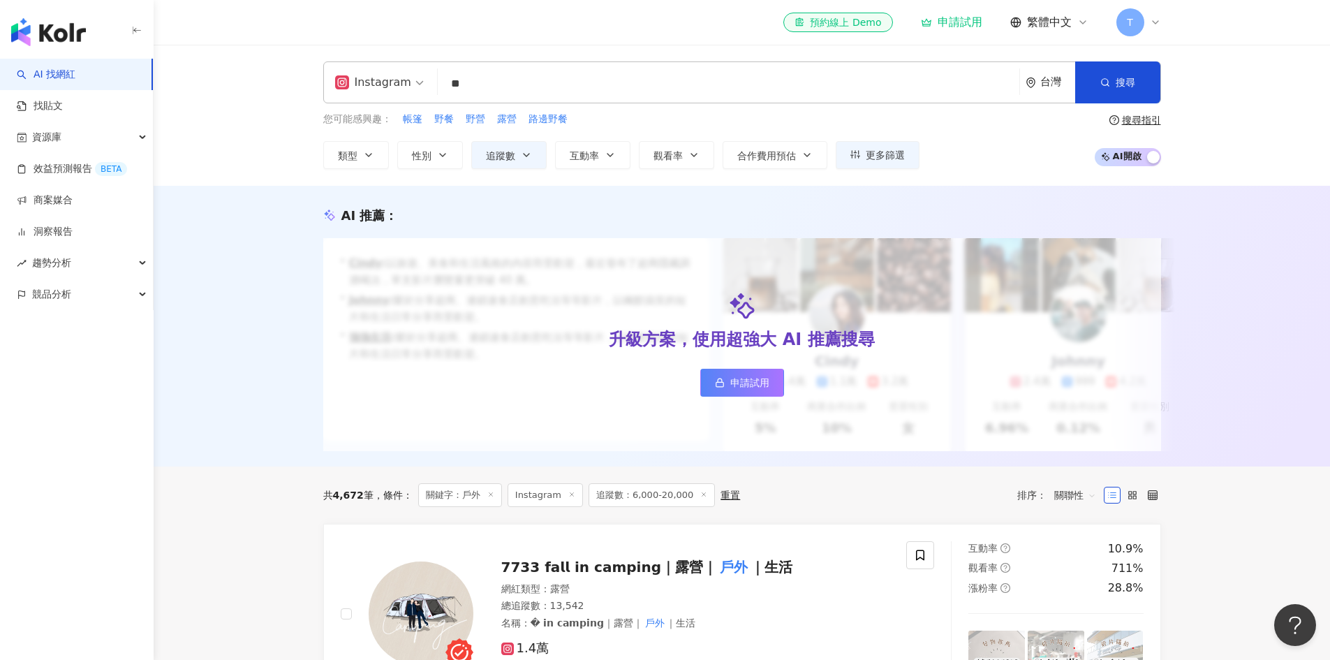
click at [746, 202] on div "AI 推薦 ： 升級方案，使用超強大 AI 推薦搜尋 申請試用 • Cindy : 以旅遊、美食和生活風格的內容而受歡迎，最近發布了超商隱藏調酒喝法，單支影片…" at bounding box center [742, 326] width 1176 height 281
click at [589, 147] on button "互動率" at bounding box center [592, 155] width 75 height 28
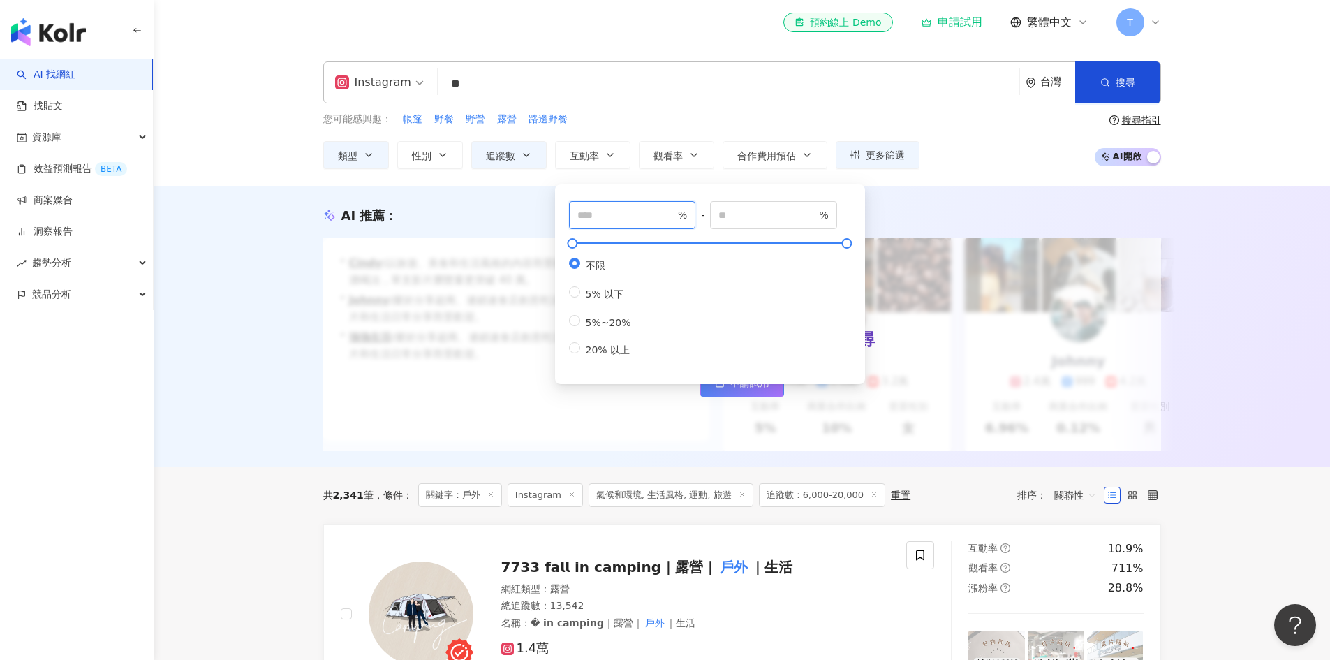
click at [648, 216] on input "number" at bounding box center [626, 214] width 98 height 15
click at [752, 211] on input "number" at bounding box center [767, 214] width 98 height 15
click at [634, 215] on input "*" at bounding box center [626, 214] width 98 height 15
type input "*"
drag, startPoint x: 738, startPoint y: 206, endPoint x: 737, endPoint y: 216, distance: 9.9
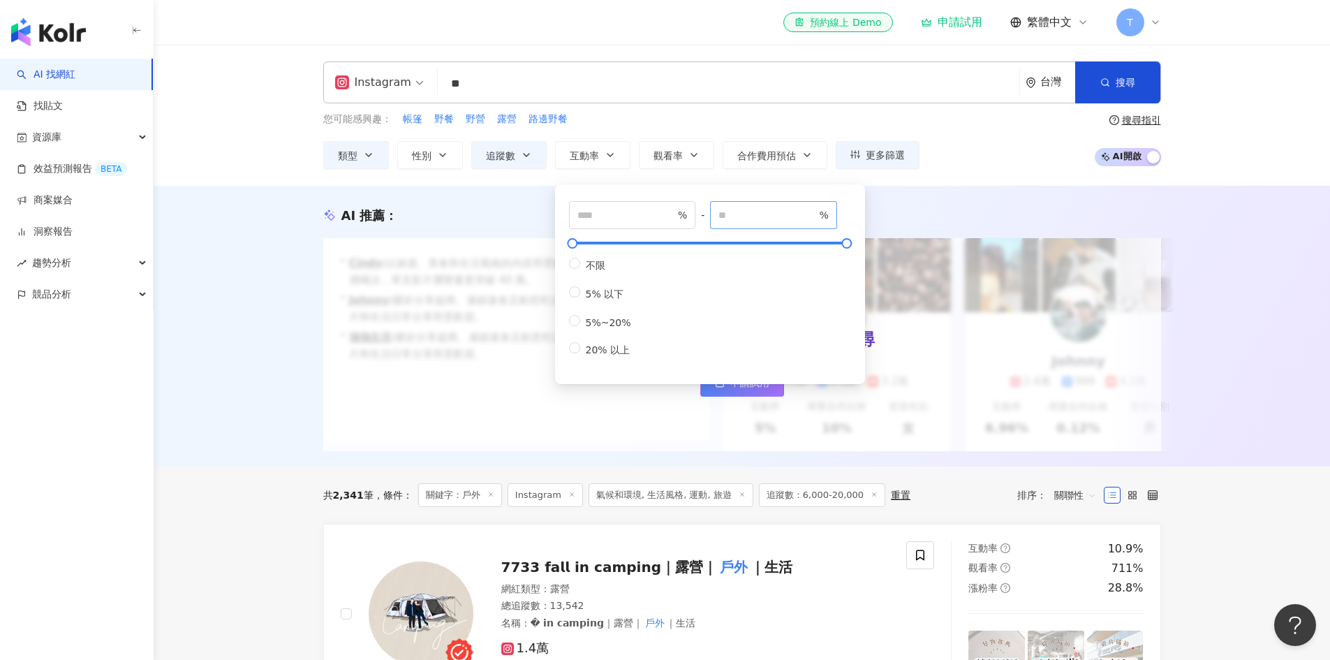
click at [738, 207] on span "%" at bounding box center [773, 215] width 127 height 28
click at [737, 216] on input "number" at bounding box center [767, 214] width 98 height 15
type input "*"
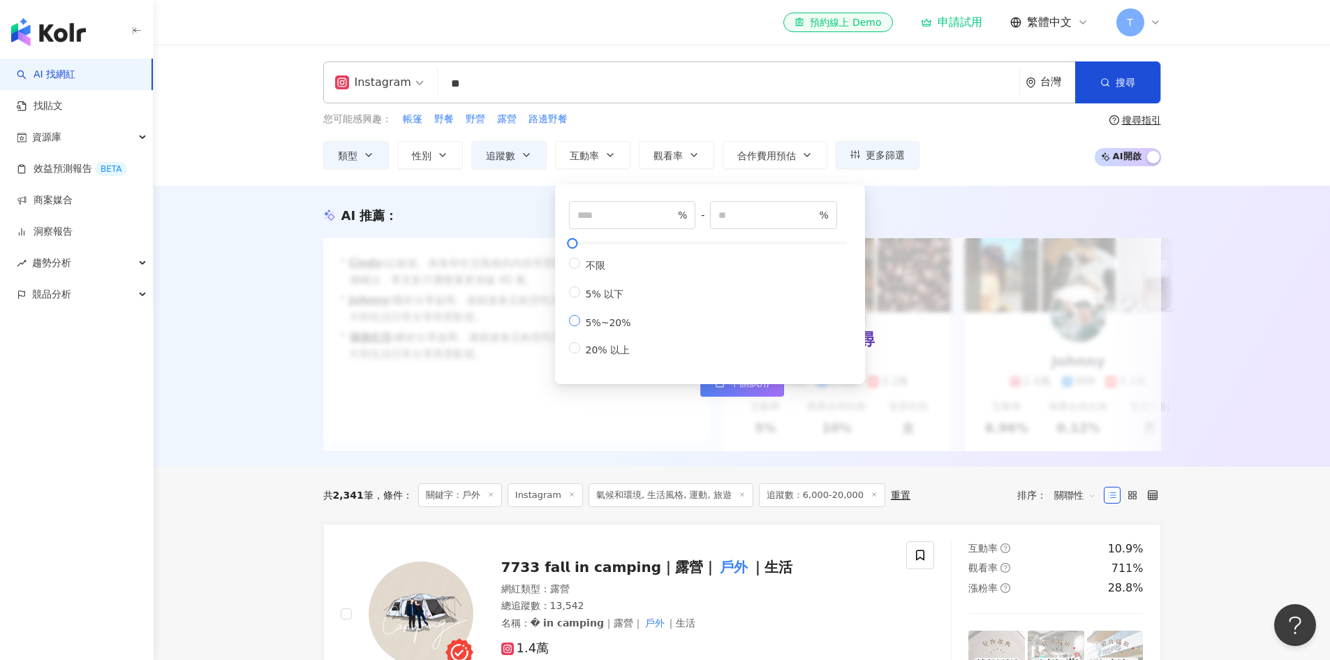
click at [609, 328] on span "5%~20%" at bounding box center [608, 322] width 57 height 11
type input "*"
type input "**"
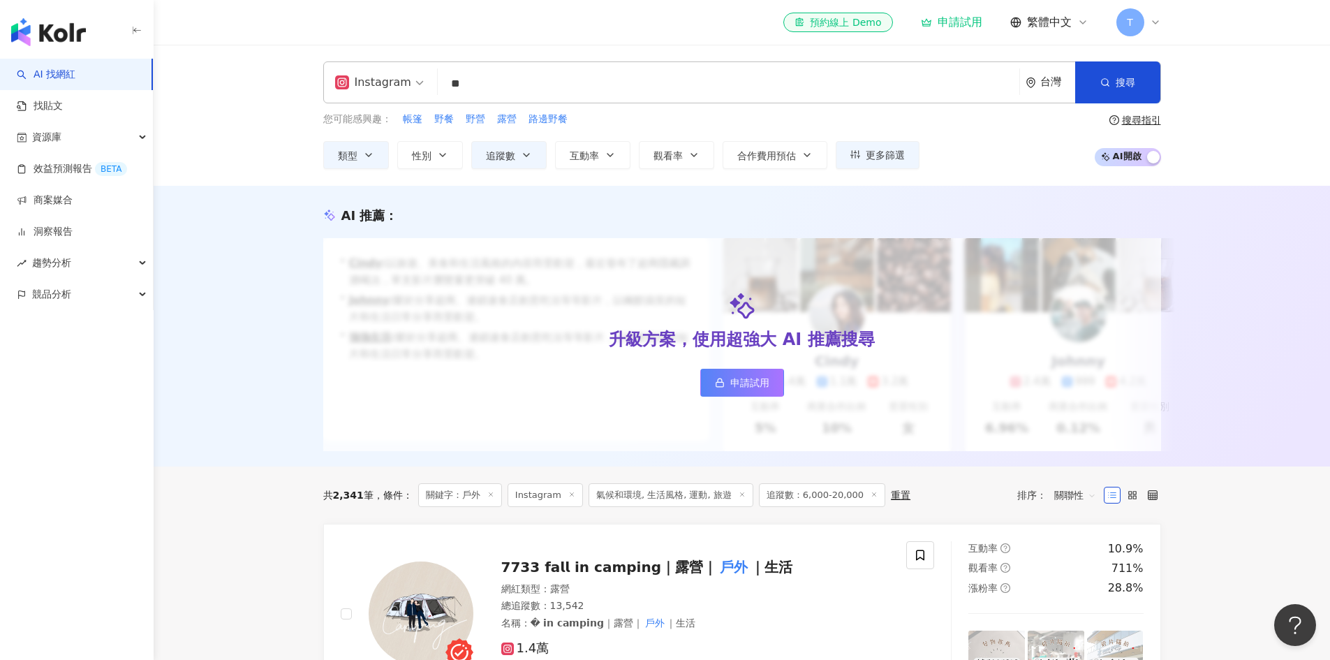
click at [905, 238] on div "升級方案，使用超強大 AI 推薦搜尋 申請試用" at bounding box center [742, 344] width 838 height 213
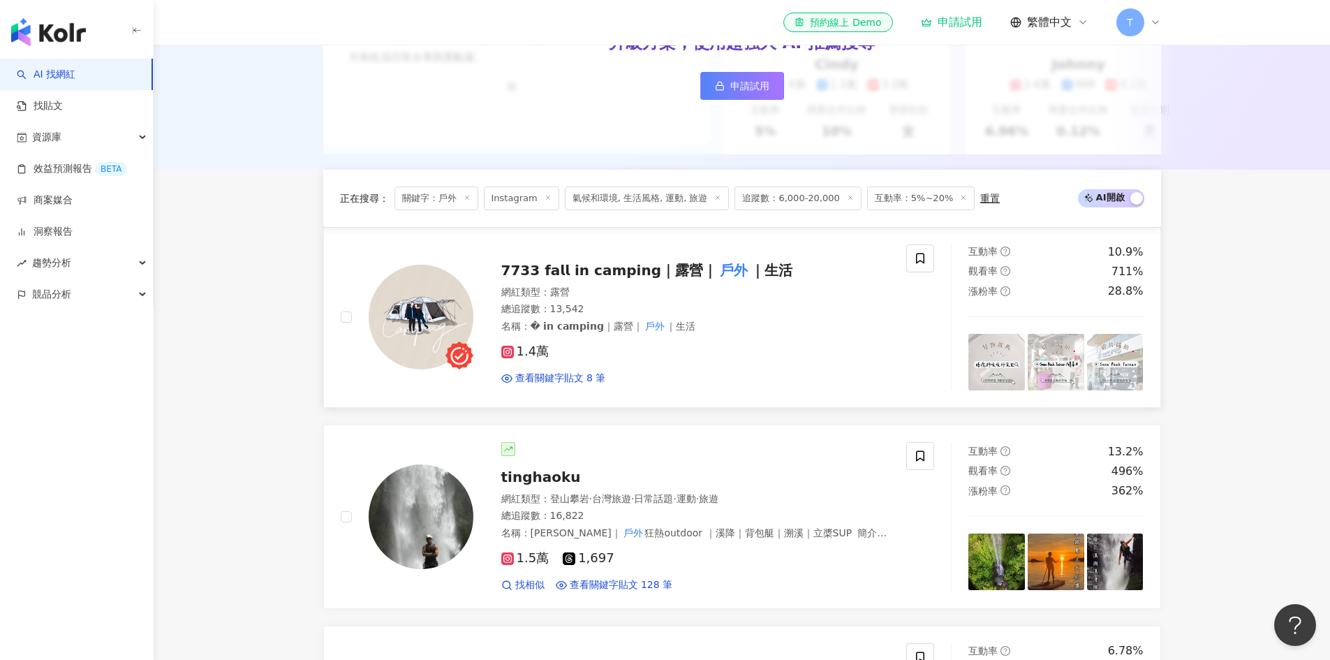
scroll to position [489, 0]
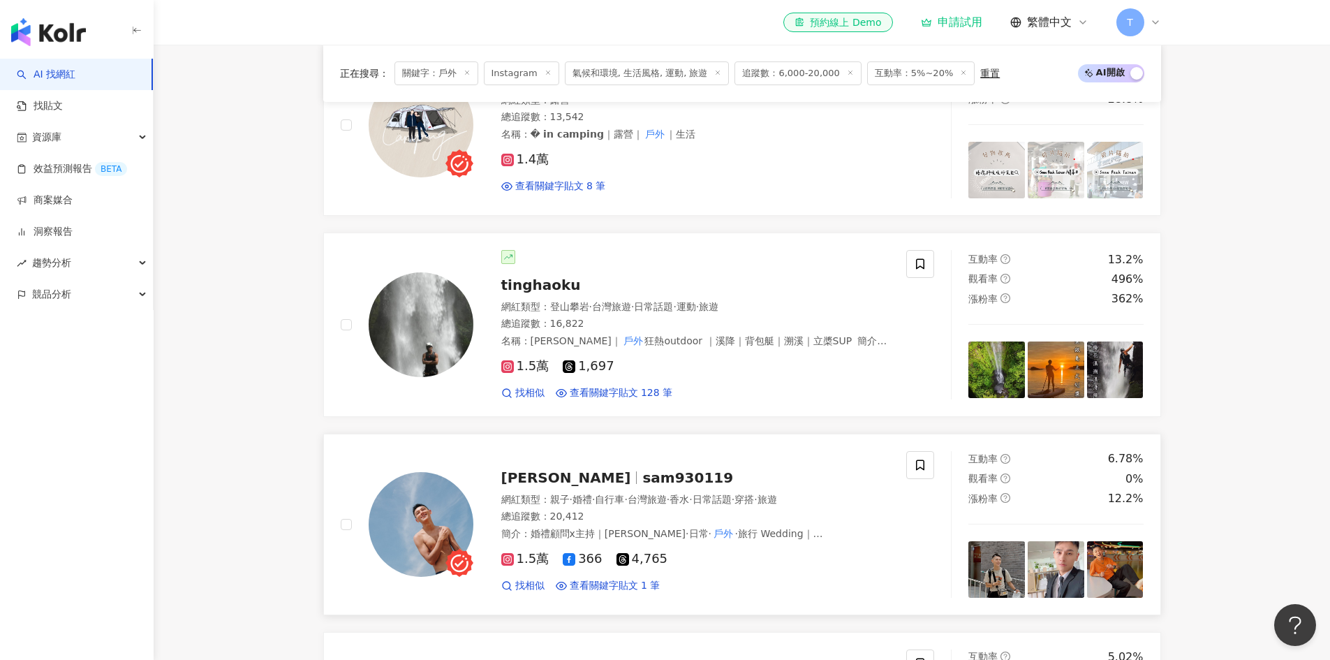
click at [429, 511] on img at bounding box center [421, 524] width 105 height 105
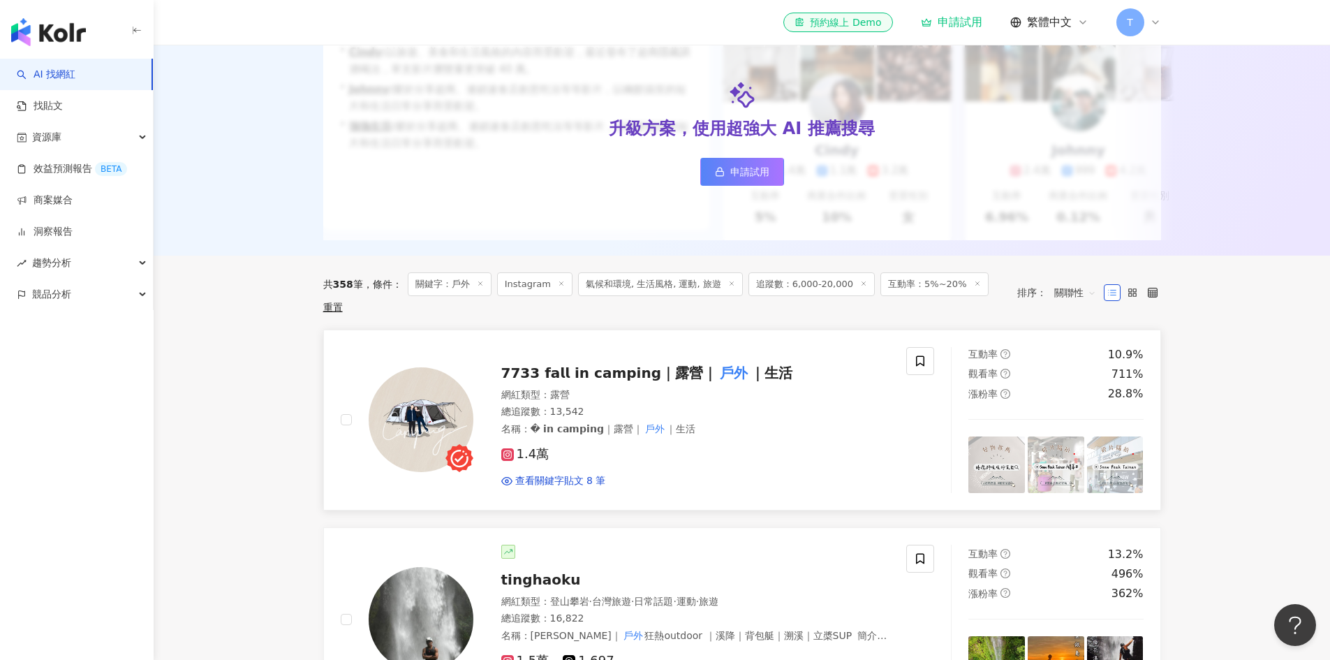
scroll to position [0, 0]
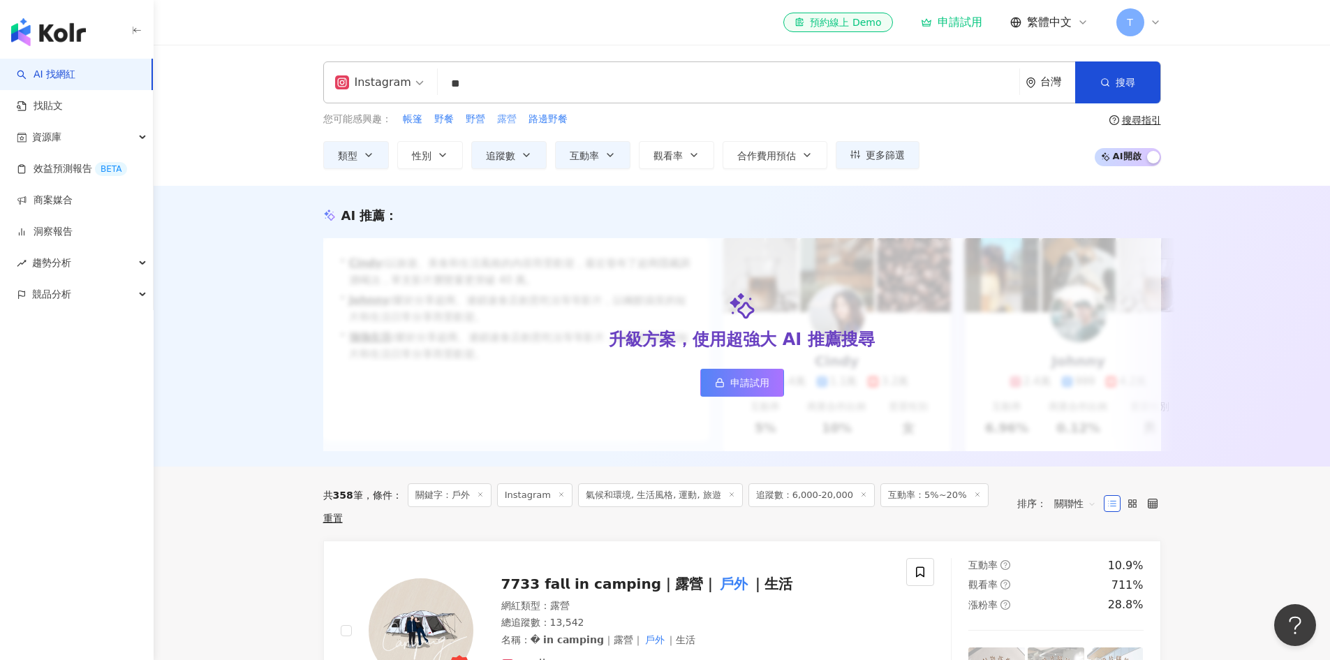
click at [507, 126] on button "露營" at bounding box center [506, 119] width 21 height 15
type input "**"
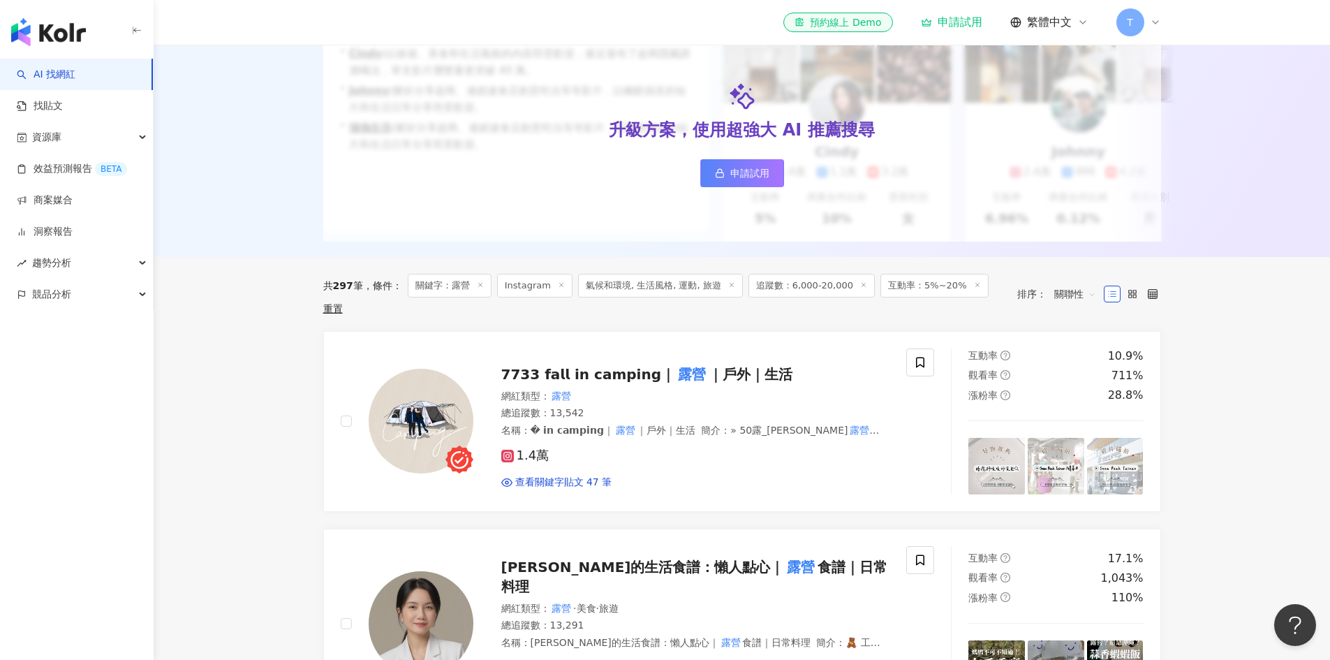
scroll to position [419, 0]
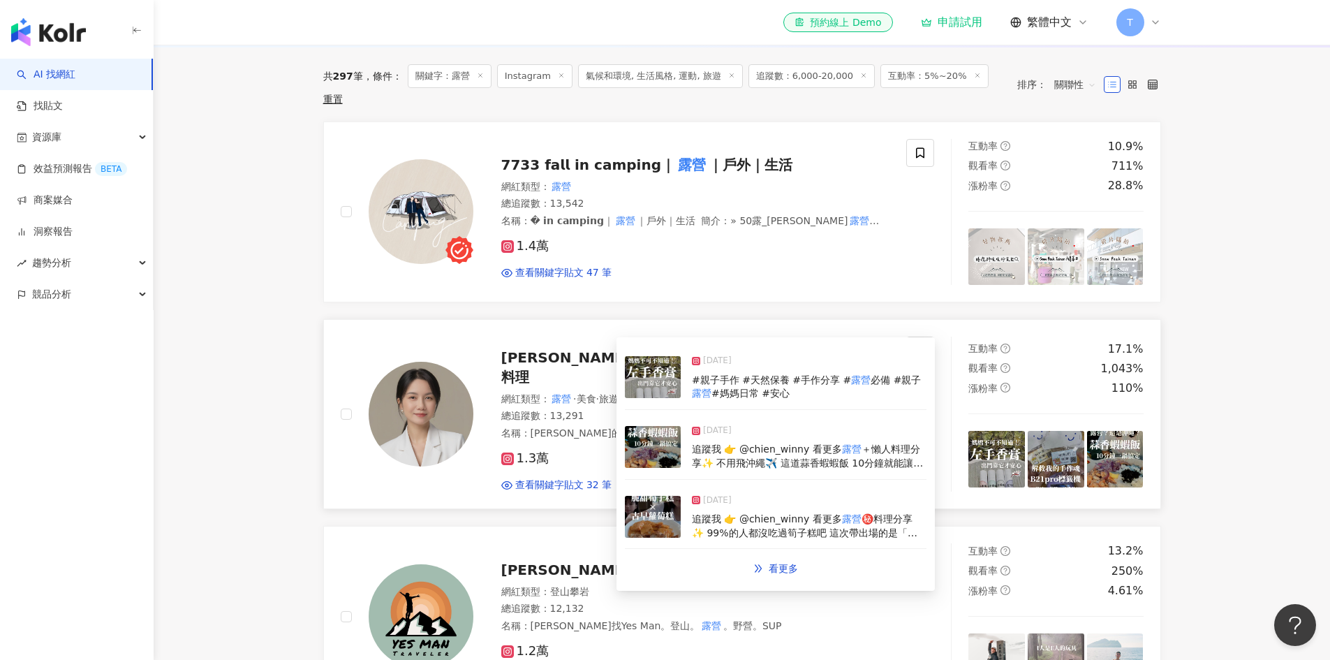
click at [503, 452] on icon at bounding box center [507, 458] width 13 height 13
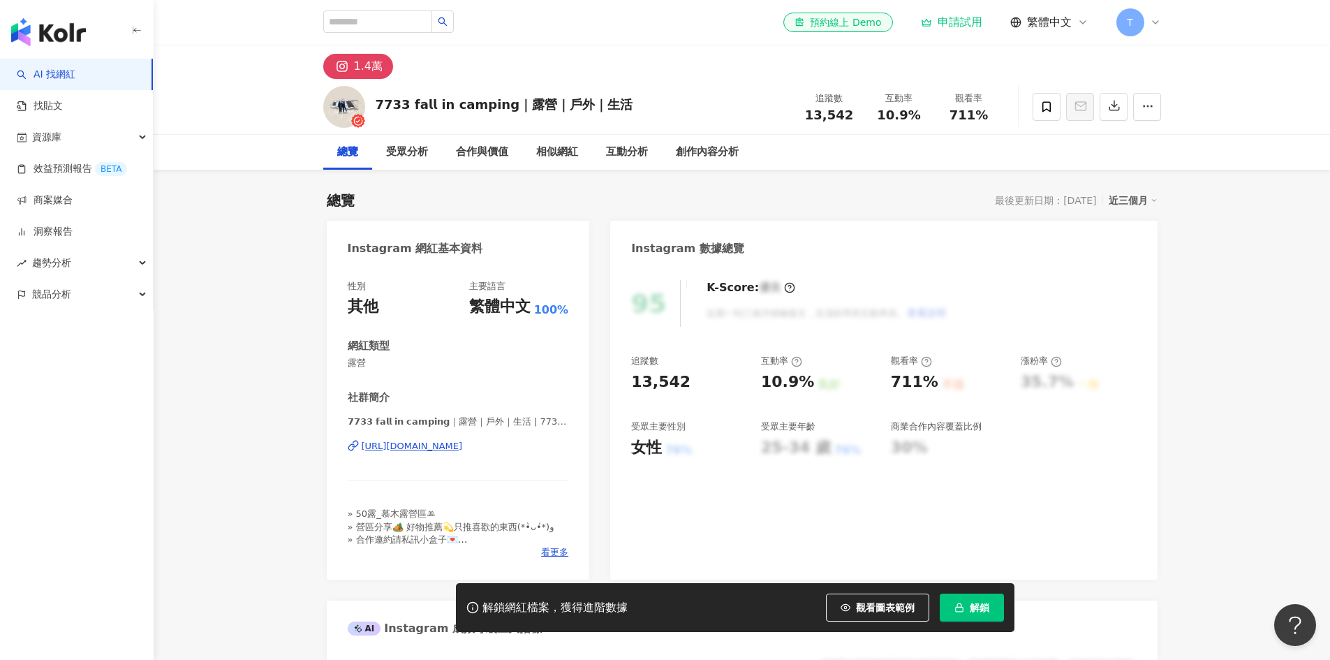
click at [463, 448] on div "https://www.instagram.com/7733_camping/" at bounding box center [412, 446] width 101 height 13
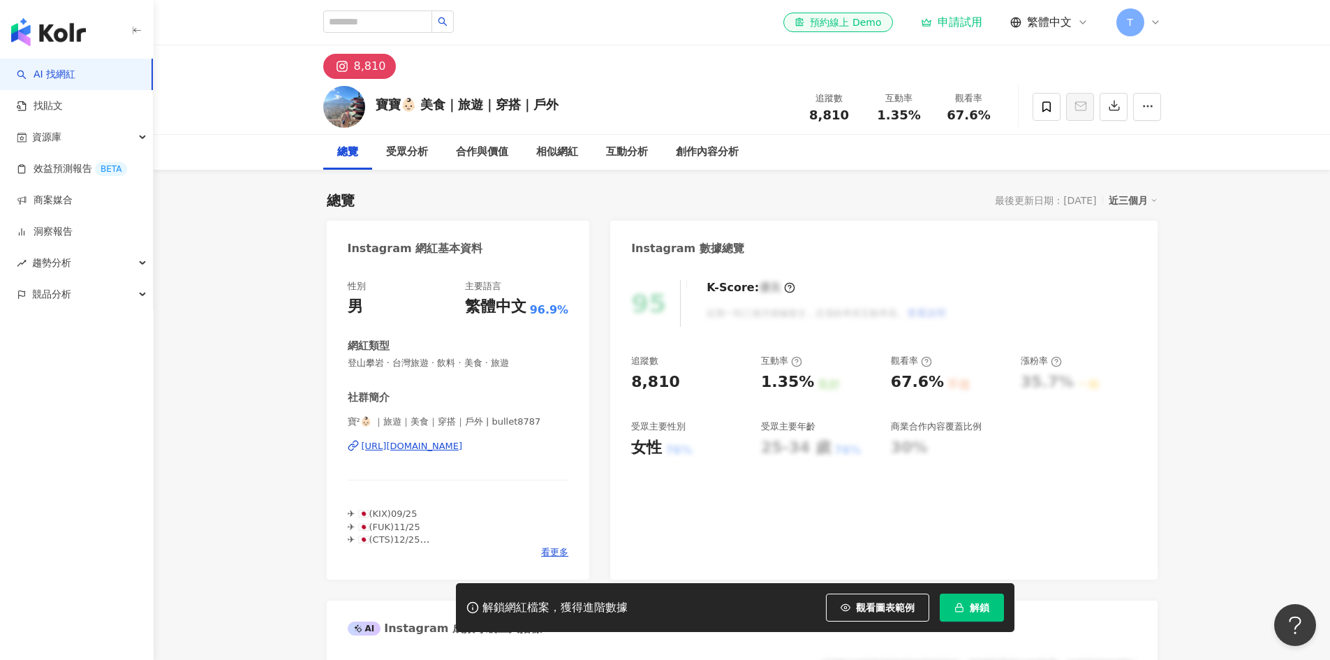
click at [463, 444] on div "https://www.instagram.com/bullet8787/" at bounding box center [412, 446] width 101 height 13
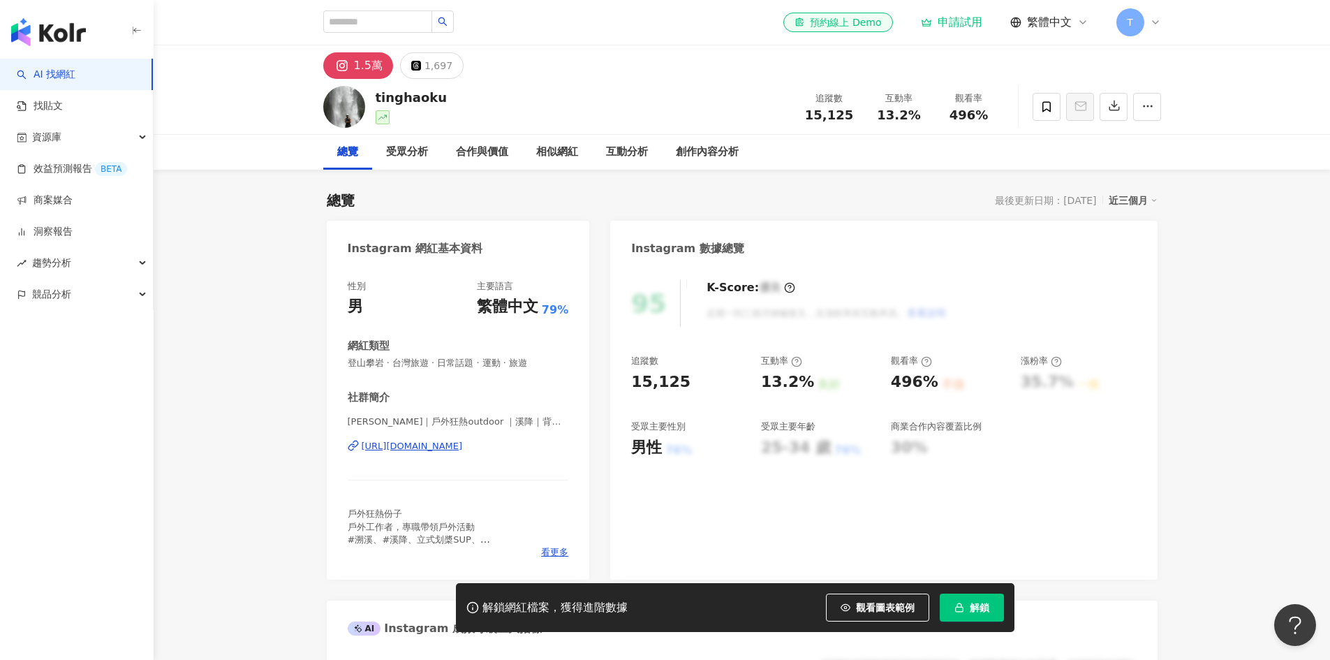
click at [344, 64] on icon at bounding box center [341, 65] width 9 height 9
click at [406, 447] on div "https://www.instagram.com/tinghaoku/" at bounding box center [412, 446] width 101 height 13
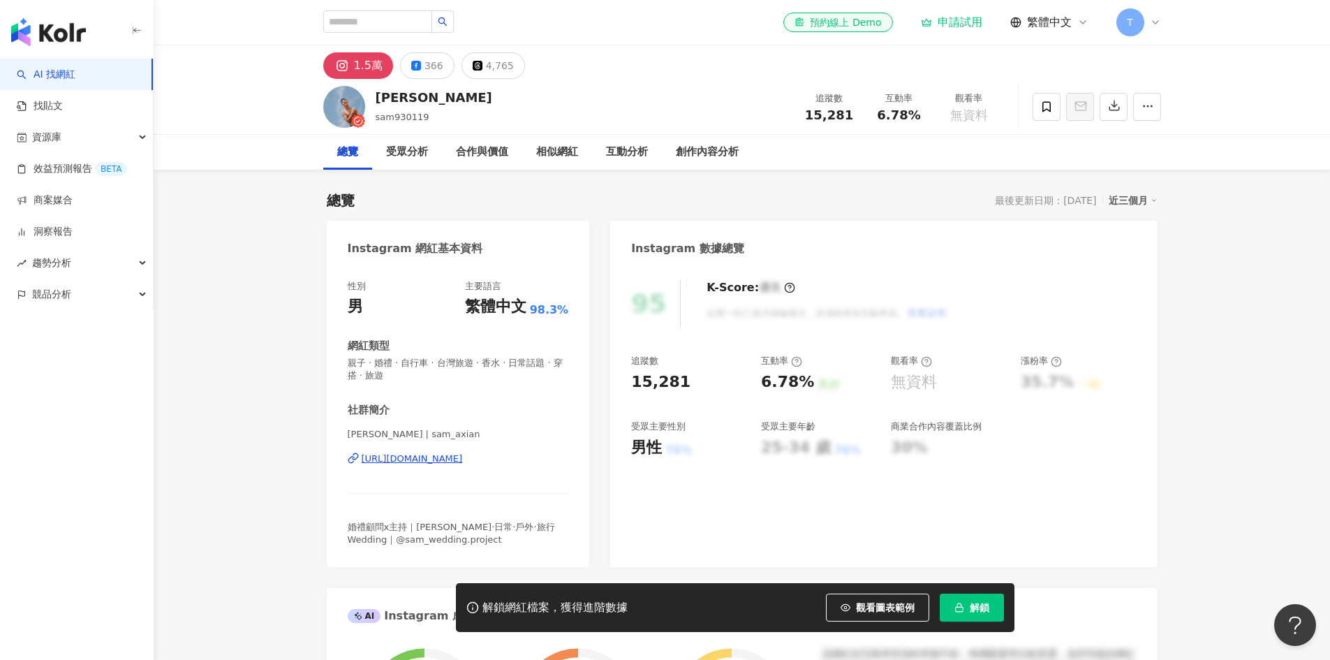
click at [418, 457] on div "https://www.instagram.com/sam_axian/" at bounding box center [412, 458] width 101 height 13
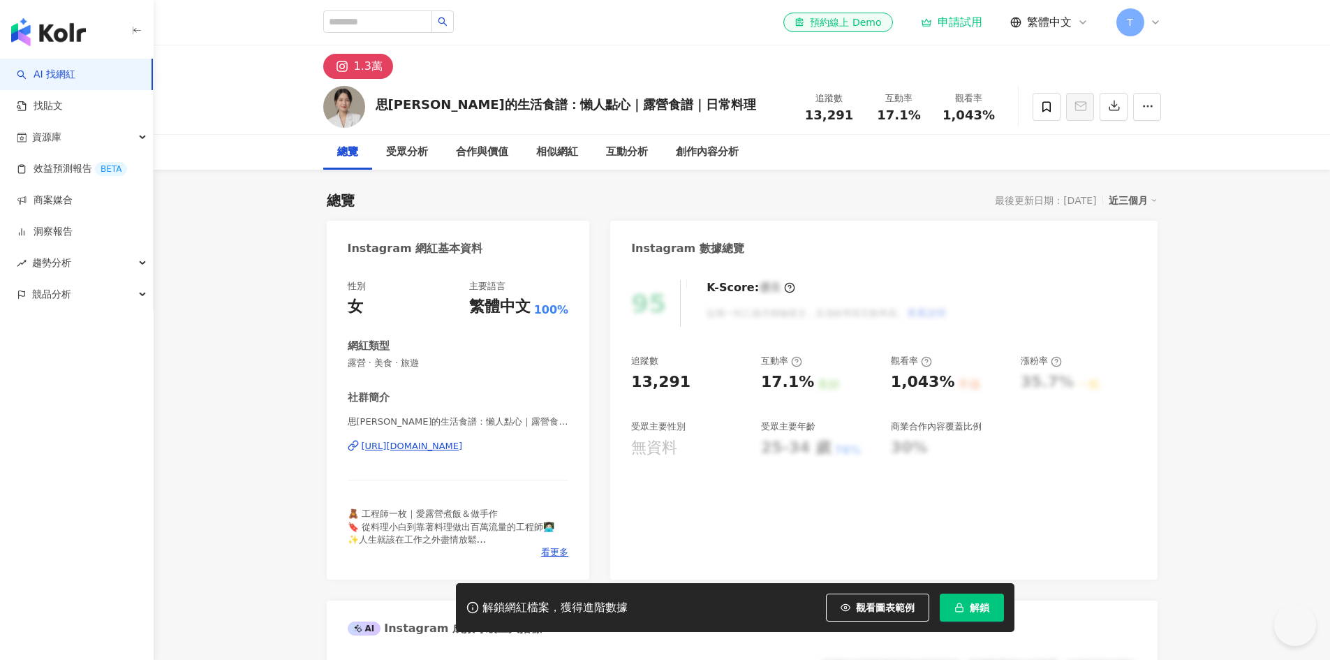
click at [427, 445] on div "[URL][DOMAIN_NAME]" at bounding box center [412, 446] width 101 height 13
